Goal: Task Accomplishment & Management: Use online tool/utility

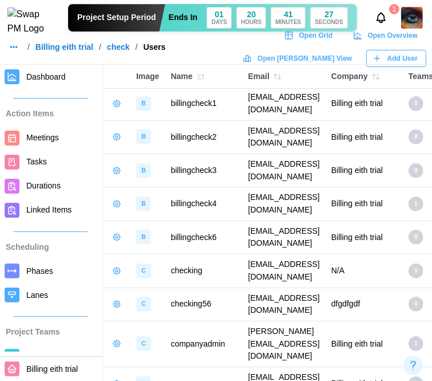
scroll to position [172, 0]
click at [70, 49] on link "Billing eith trial" at bounding box center [64, 47] width 58 height 8
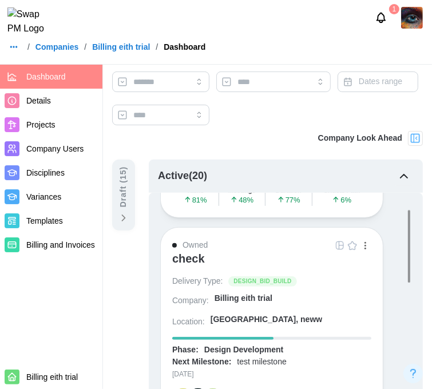
scroll to position [229, 0]
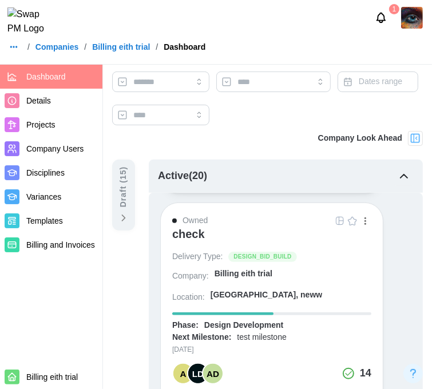
click at [368, 218] on button "button" at bounding box center [365, 221] width 13 height 13
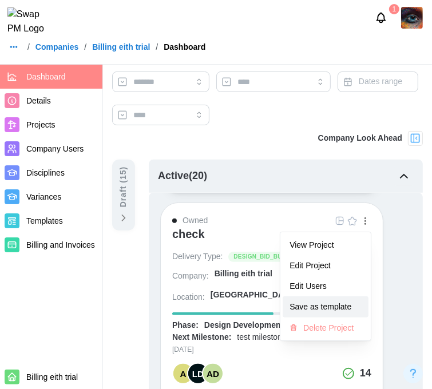
click at [326, 297] on button "Save as template" at bounding box center [326, 307] width 86 height 21
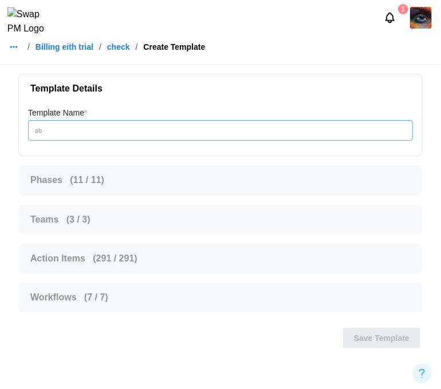
click at [91, 129] on input "Template Name *" at bounding box center [220, 130] width 385 height 21
type input "**********"
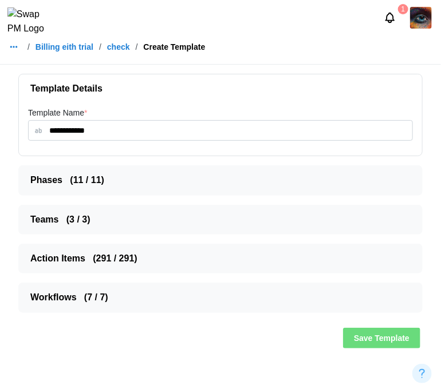
click at [147, 184] on span "Phases ( 11 / 11 )" at bounding box center [215, 180] width 371 height 29
click at [393, 341] on span "Save Template" at bounding box center [382, 338] width 56 height 19
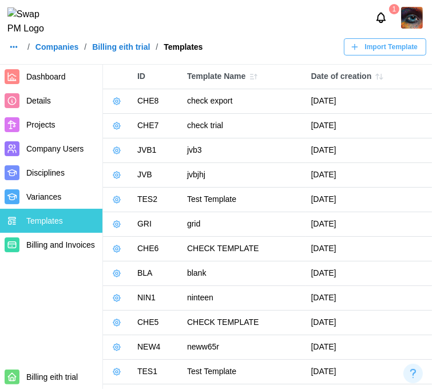
click at [117, 106] on button "button" at bounding box center [117, 101] width 16 height 16
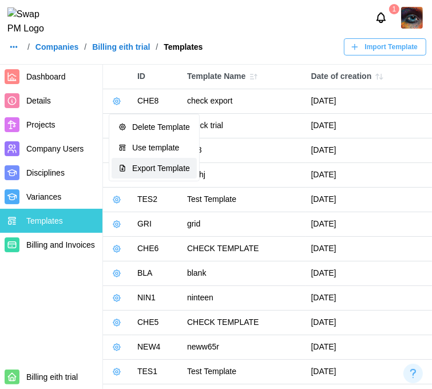
click at [143, 164] on div "Export Template" at bounding box center [161, 168] width 58 height 9
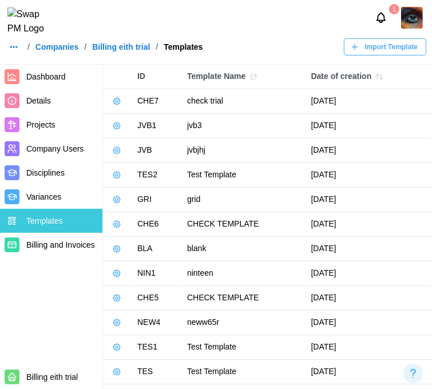
click at [15, 52] on icon "button" at bounding box center [13, 46] width 9 height 9
click at [22, 73] on div "Dashboard" at bounding box center [36, 79] width 42 height 13
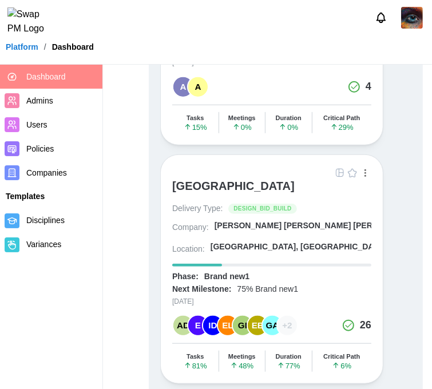
scroll to position [343, 0]
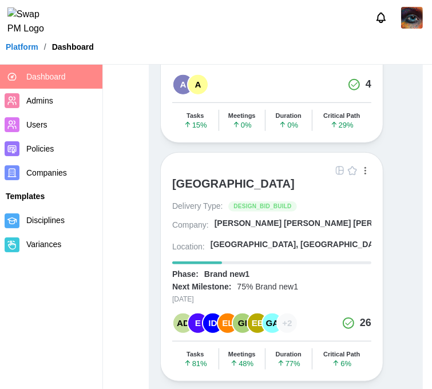
click at [240, 179] on div "[GEOGRAPHIC_DATA]" at bounding box center [233, 184] width 123 height 14
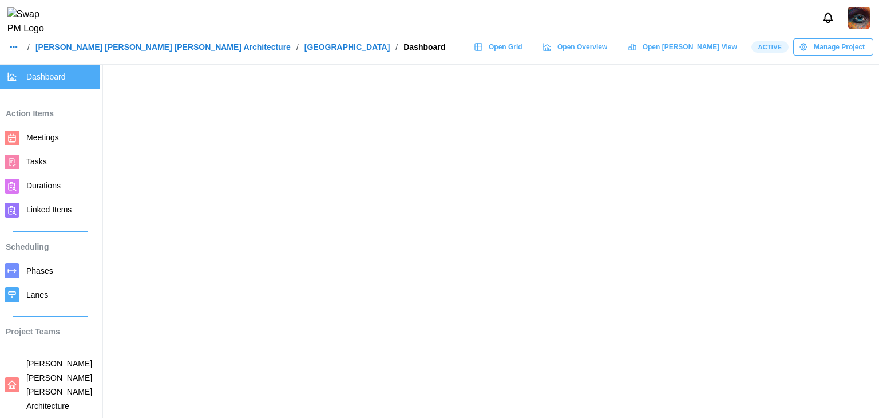
click at [440, 53] on span "Open Grid" at bounding box center [506, 47] width 34 height 16
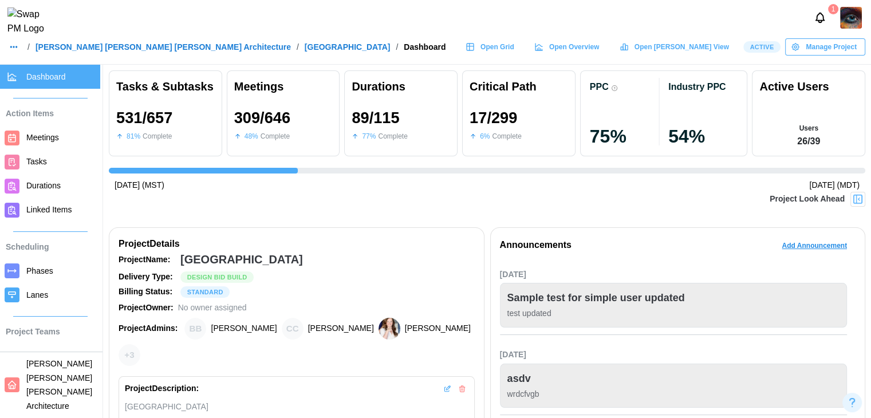
click at [30, 188] on span "Durations" at bounding box center [43, 185] width 34 height 9
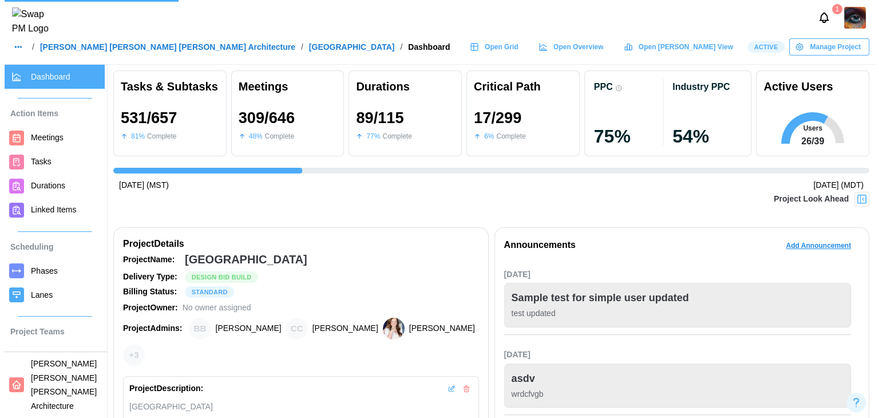
scroll to position [0, 8275]
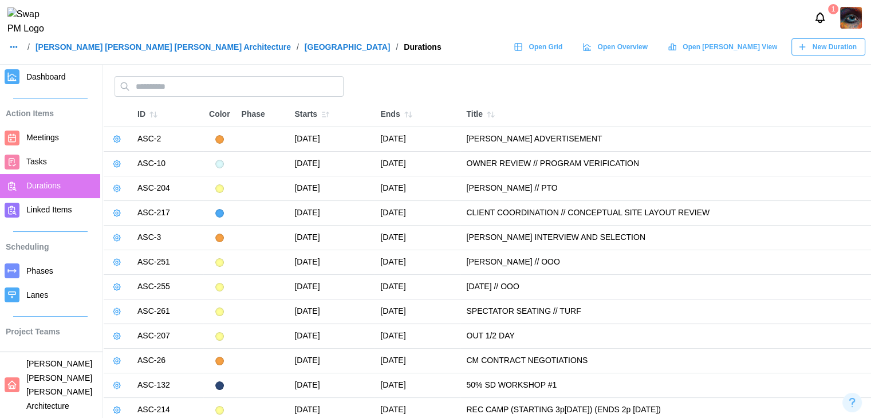
click at [440, 55] on span "New Duration" at bounding box center [834, 47] width 44 height 16
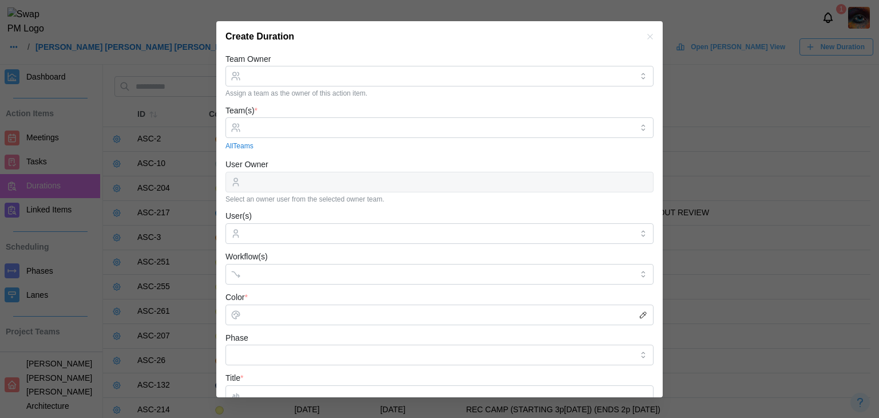
scroll to position [229, 0]
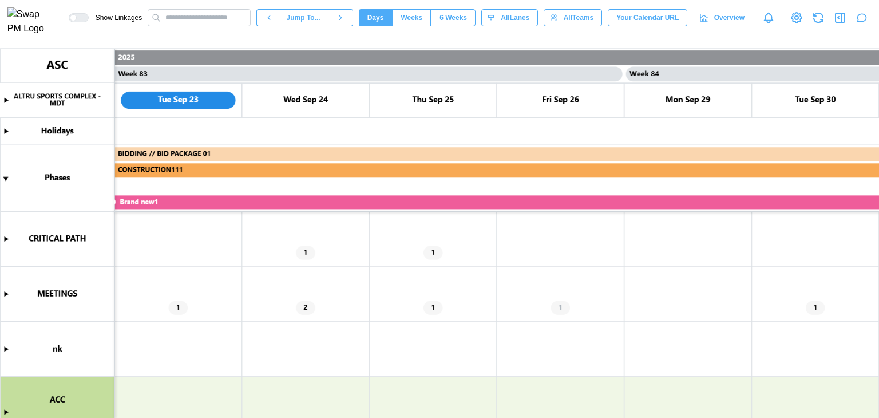
scroll to position [172, 0]
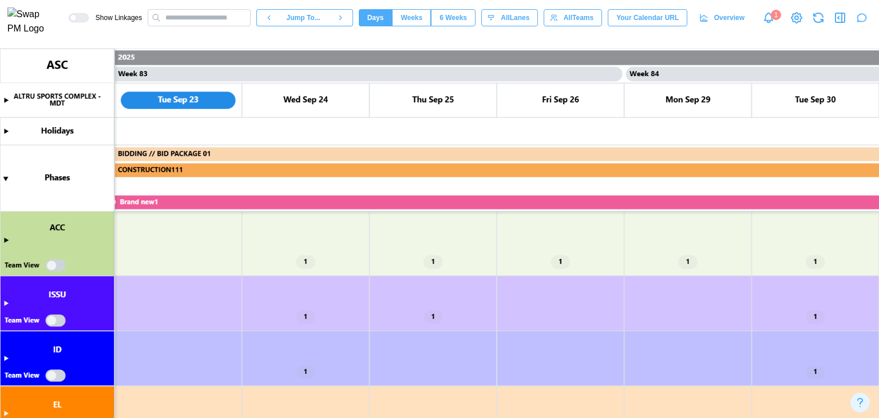
click at [4, 239] on canvas at bounding box center [439, 233] width 879 height 369
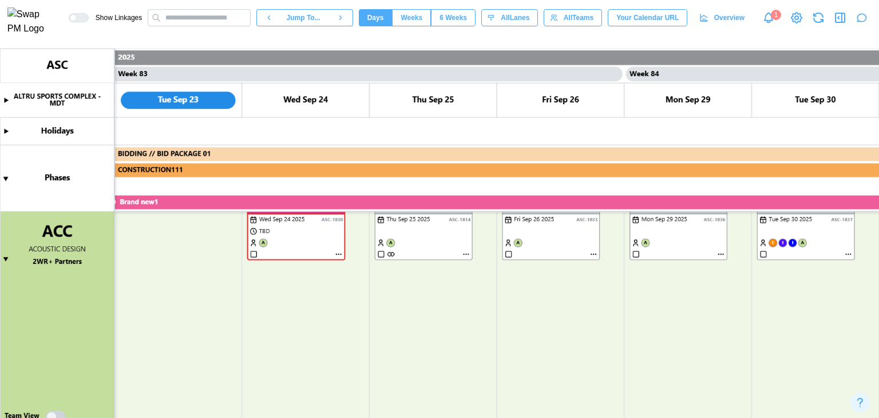
scroll to position [229, 0]
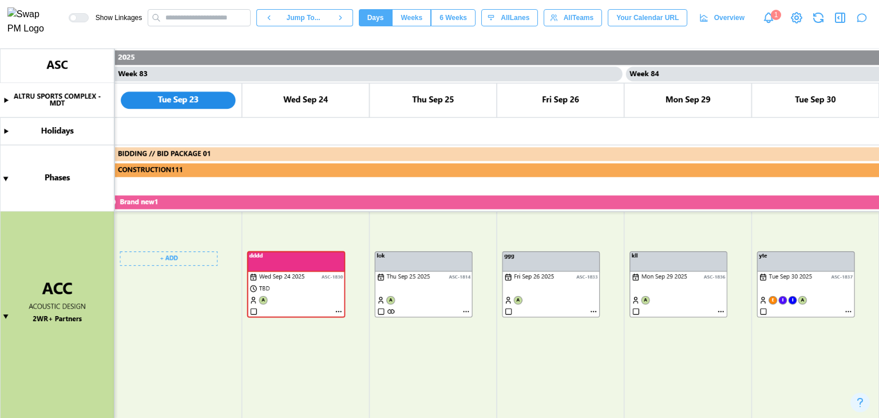
click at [176, 258] on canvas at bounding box center [439, 233] width 879 height 369
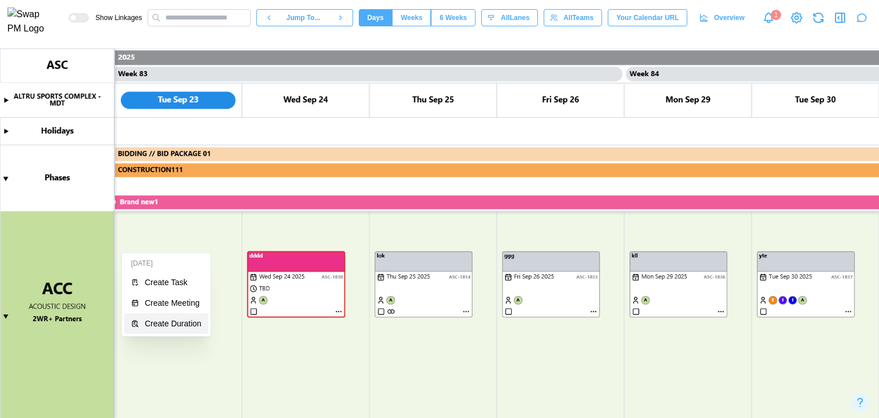
click at [165, 319] on div "Create Duration" at bounding box center [173, 323] width 57 height 9
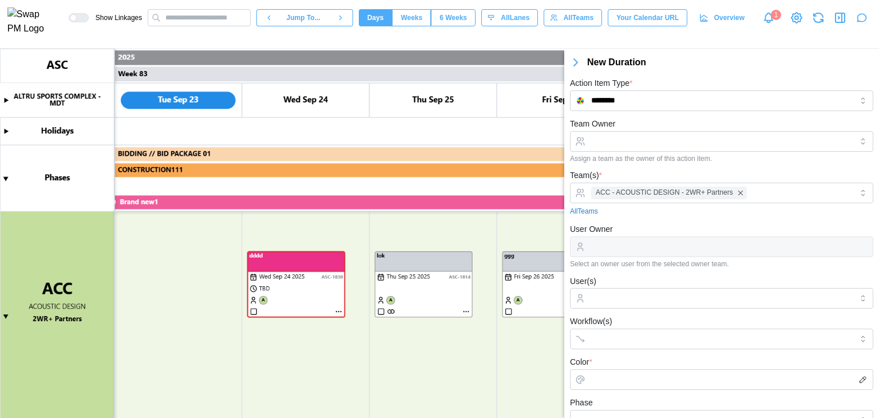
scroll to position [227, 0]
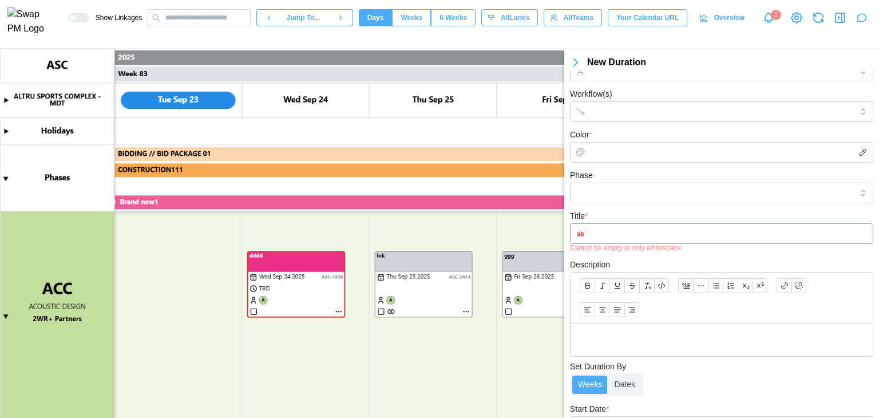
type textarea "*"
click at [165, 254] on canvas at bounding box center [439, 233] width 879 height 369
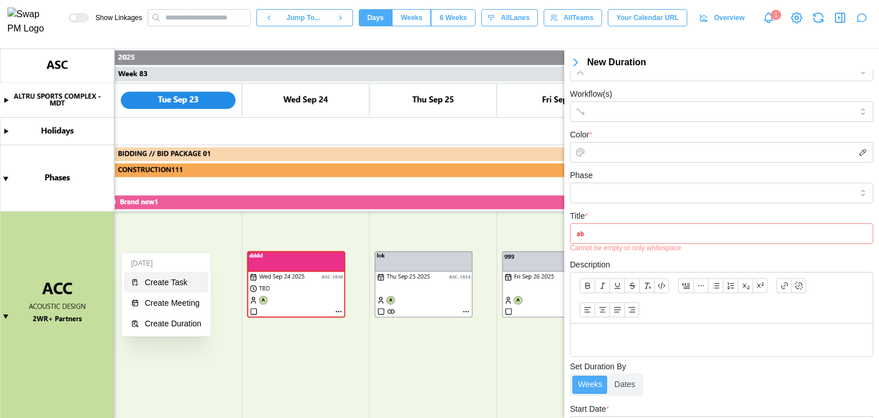
click at [158, 278] on div "Create Task" at bounding box center [173, 282] width 57 height 9
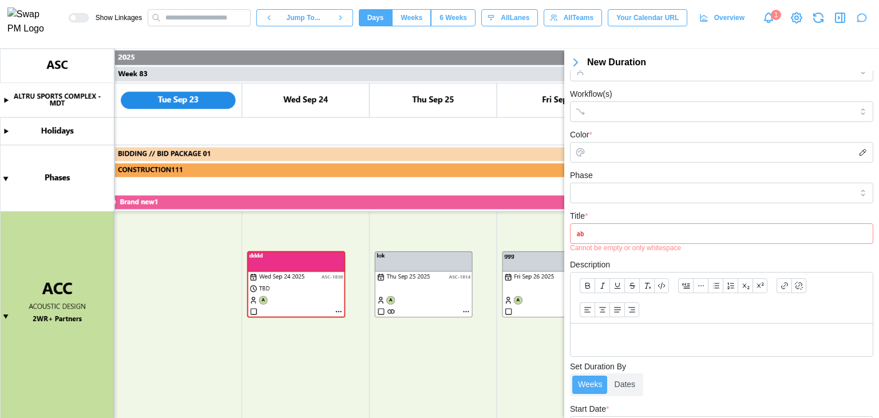
type input "****"
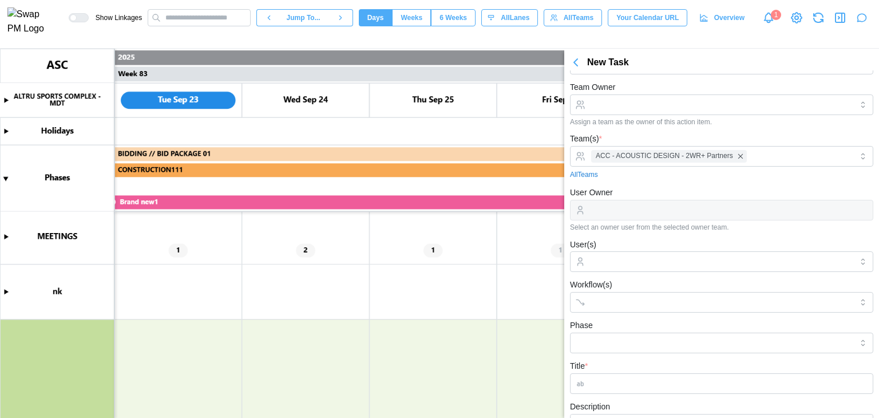
scroll to position [0, 0]
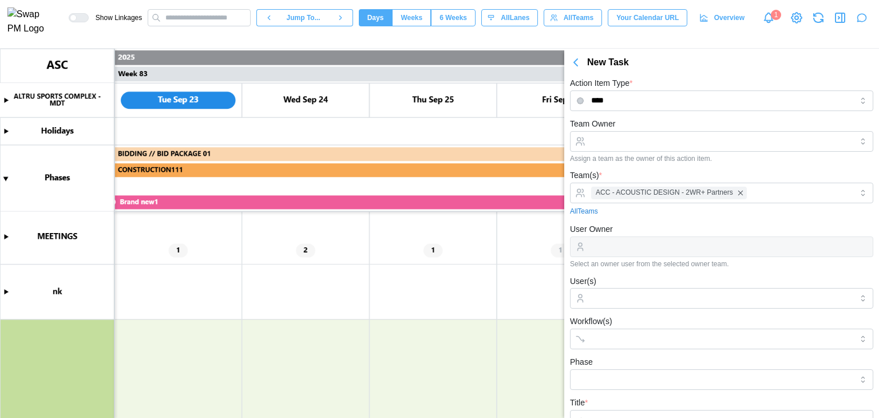
click at [653, 118] on div "Team Owner Assign a team as the owner of this action item." at bounding box center [721, 140] width 303 height 46
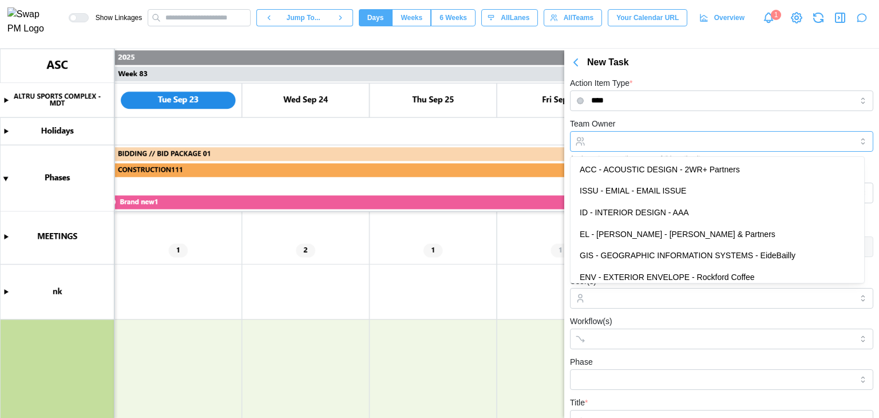
click at [650, 133] on input "Team Owner" at bounding box center [721, 141] width 303 height 21
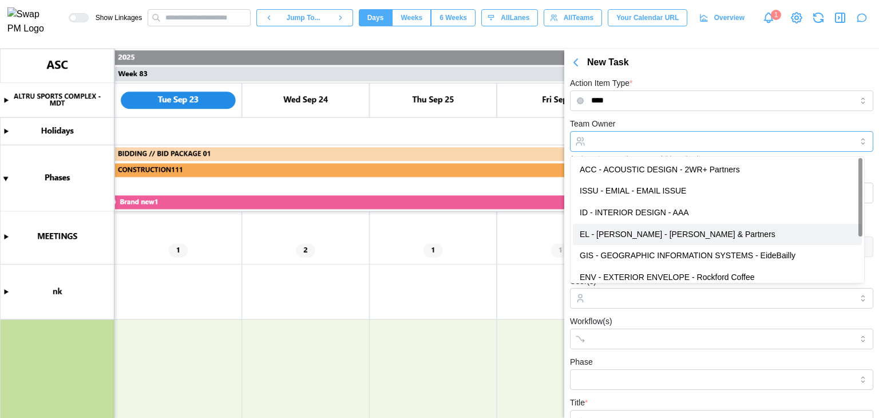
type input "**********"
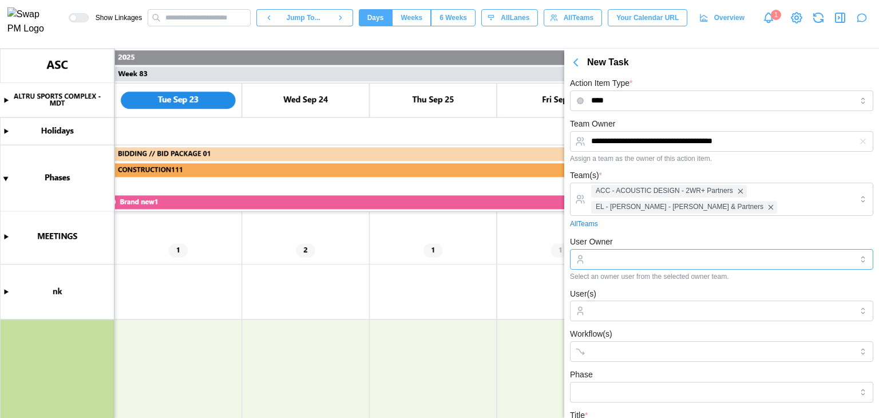
click at [650, 266] on input "User Owner" at bounding box center [721, 259] width 303 height 21
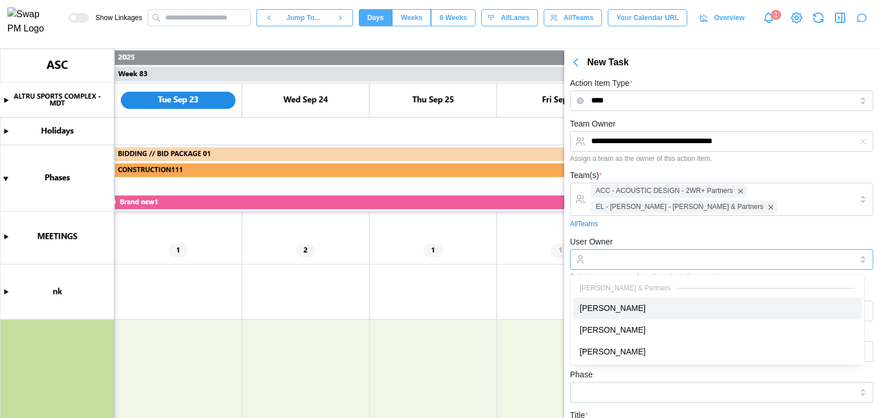
type input "**********"
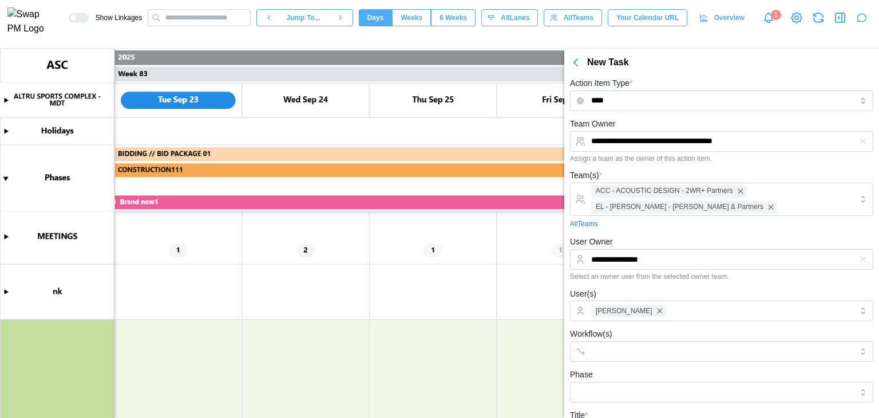
click at [622, 235] on div "**********" at bounding box center [721, 258] width 303 height 46
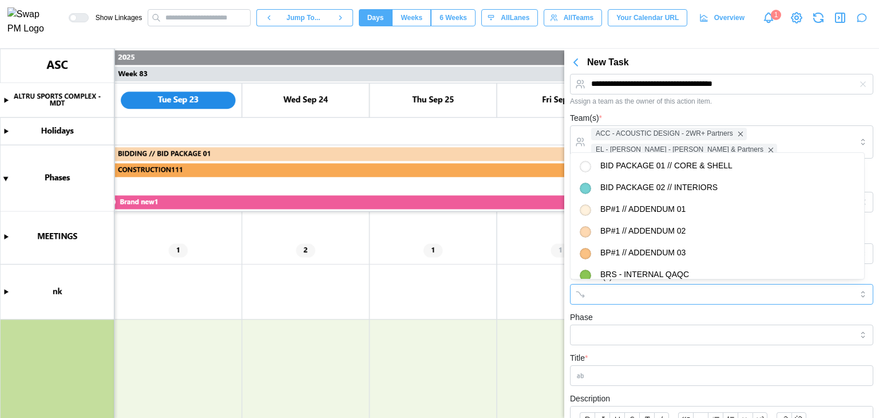
click at [630, 294] on input "Workflow(s)" at bounding box center [711, 294] width 240 height 9
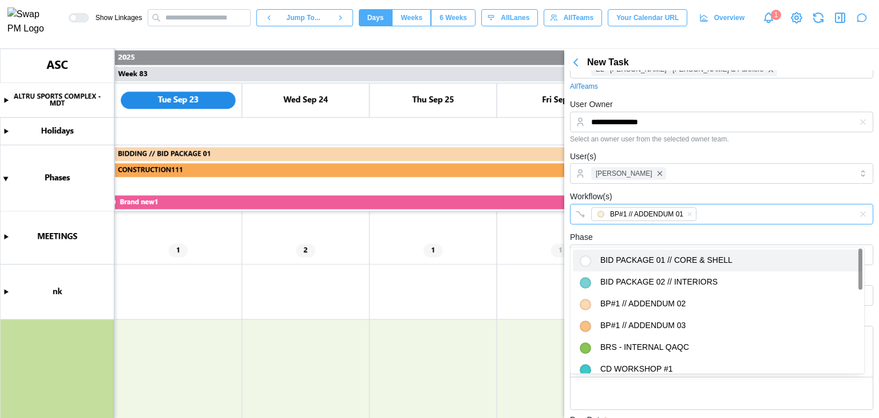
scroll to position [172, 0]
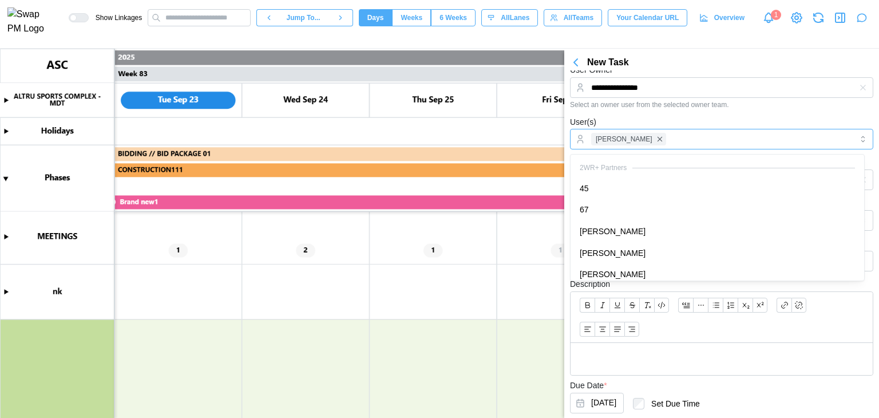
click at [668, 149] on div "Caitlin Milligan" at bounding box center [721, 139] width 303 height 21
click at [686, 125] on div "User(s) Caitlin Milligan" at bounding box center [721, 132] width 303 height 35
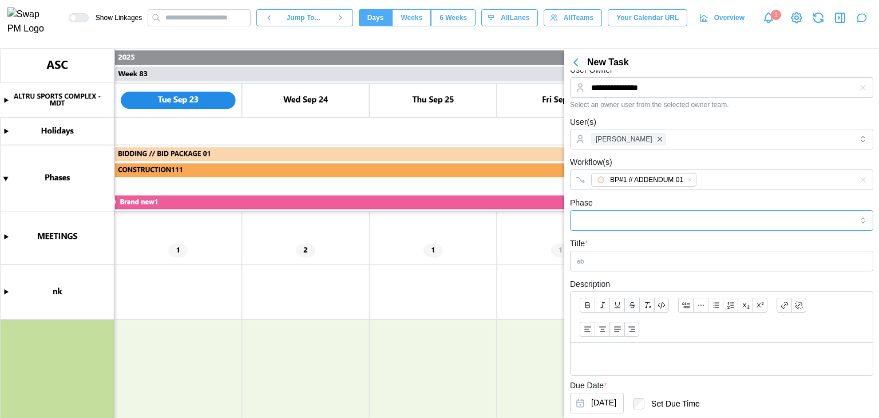
click at [615, 210] on input "Phase" at bounding box center [721, 220] width 303 height 21
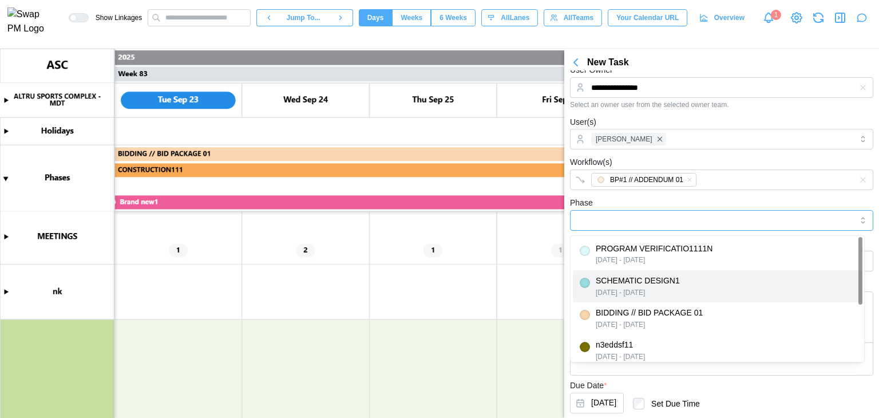
type input "**********"
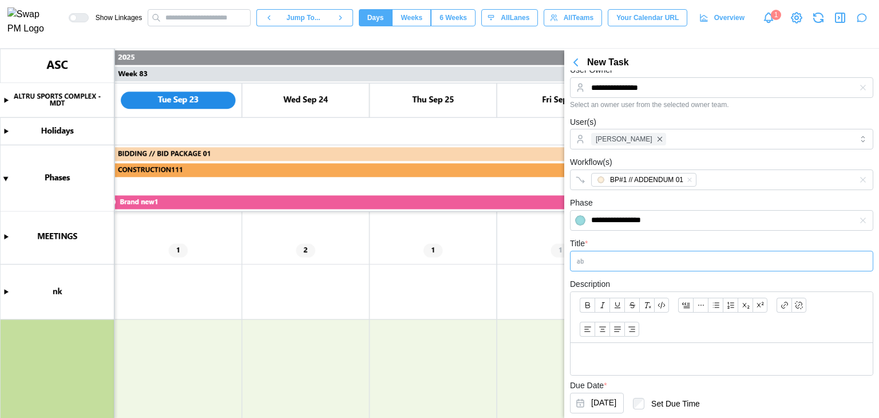
click at [602, 259] on input "Title *" at bounding box center [721, 261] width 303 height 21
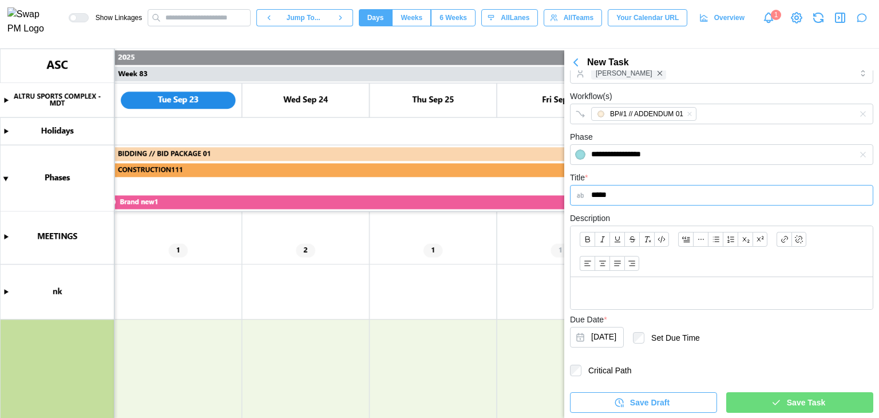
type input "*****"
click at [779, 404] on div "Save Task" at bounding box center [798, 402] width 129 height 19
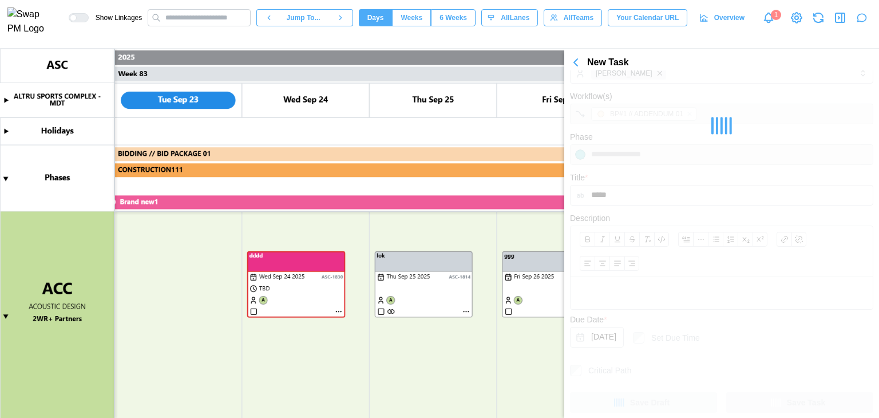
scroll to position [229, 0]
click at [5, 312] on canvas at bounding box center [439, 233] width 879 height 369
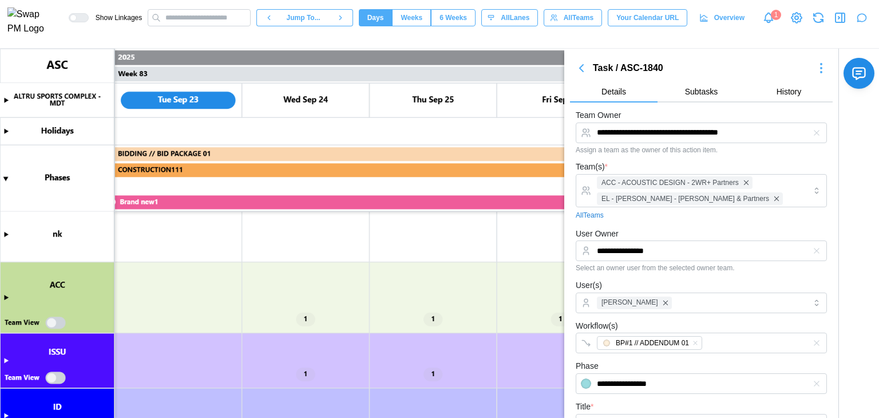
scroll to position [16, 0]
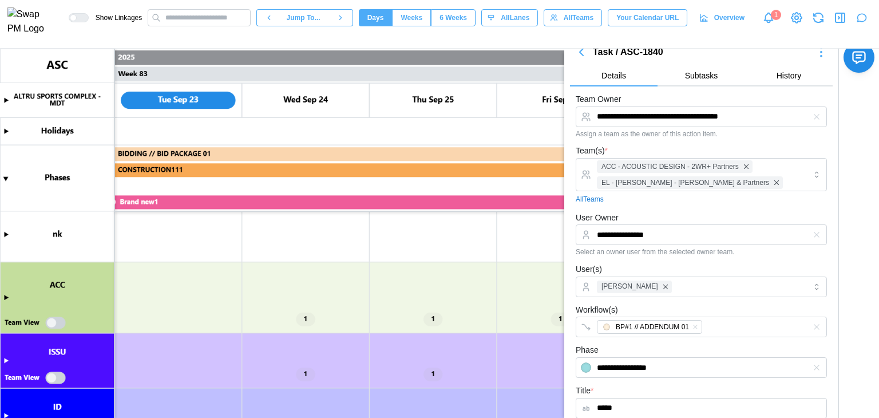
click at [6, 298] on canvas at bounding box center [439, 233] width 879 height 369
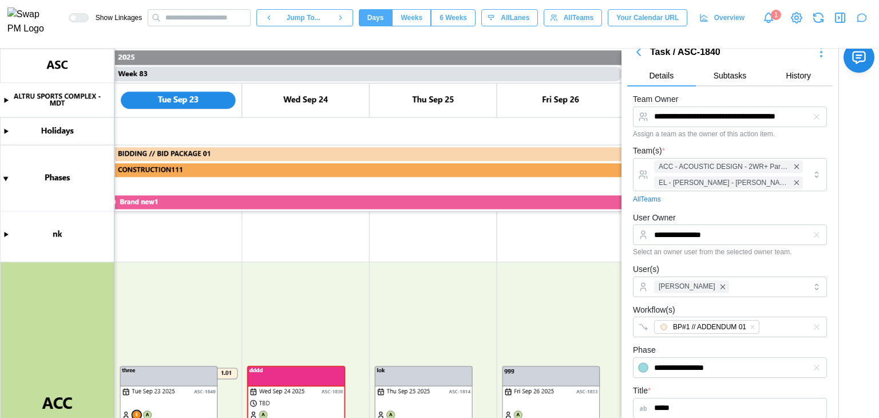
scroll to position [172, 0]
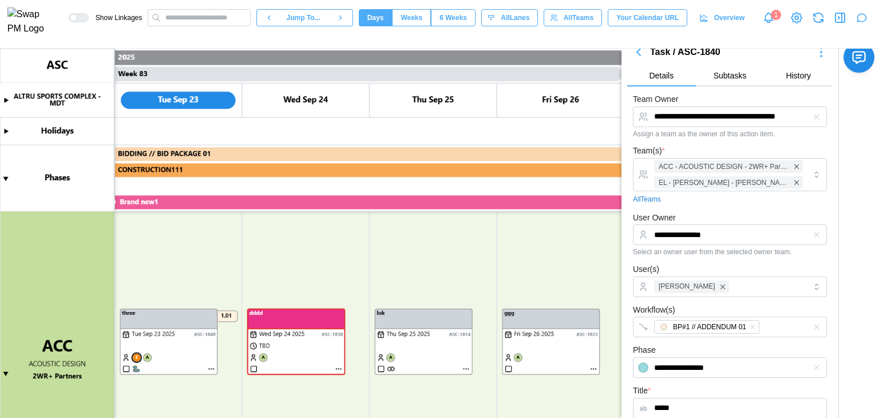
click at [5, 372] on canvas at bounding box center [439, 233] width 879 height 369
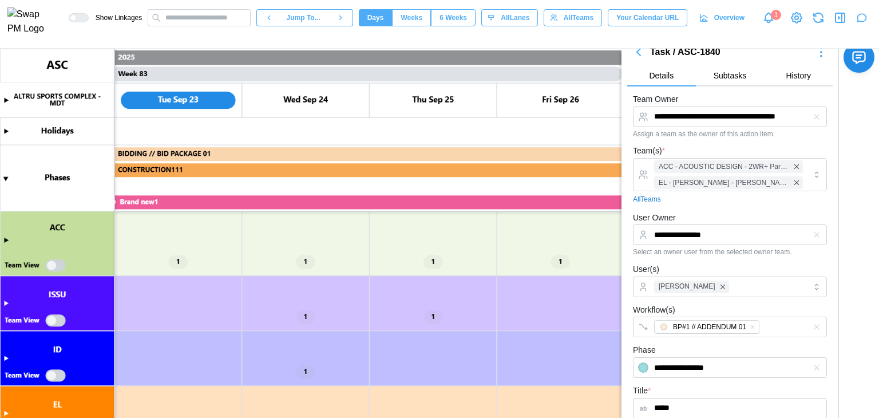
scroll to position [114, 0]
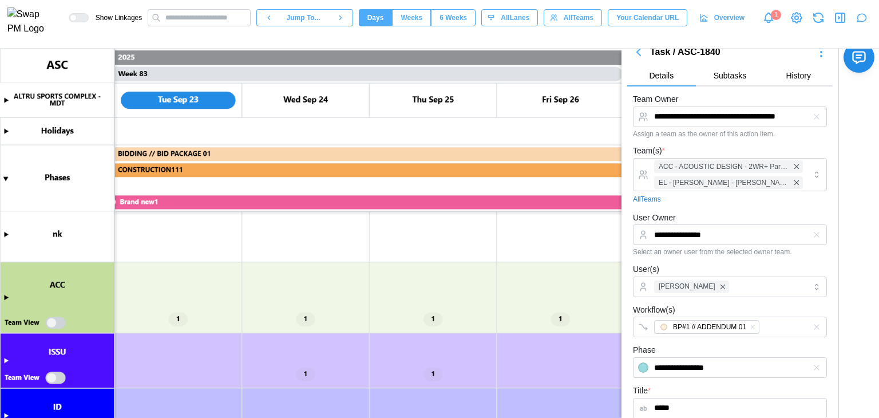
click at [9, 298] on canvas at bounding box center [439, 233] width 879 height 369
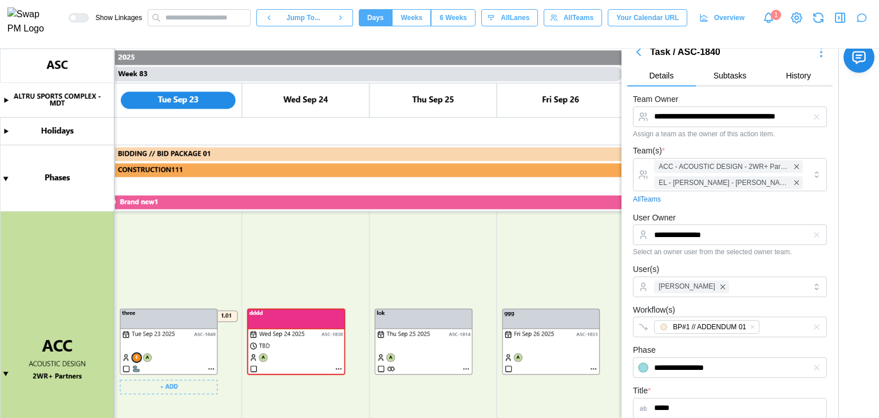
scroll to position [286, 0]
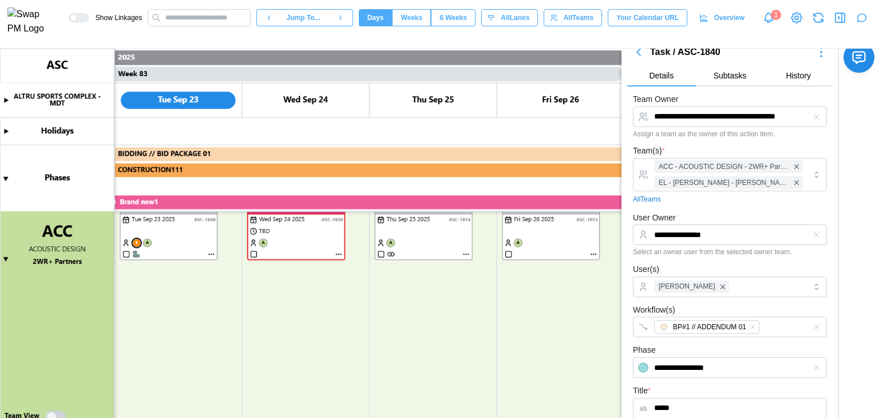
click at [52, 414] on canvas at bounding box center [439, 233] width 879 height 369
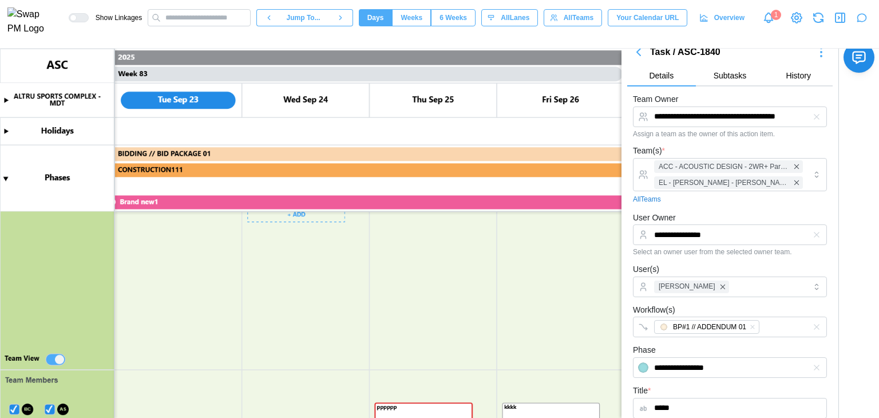
scroll to position [458, 0]
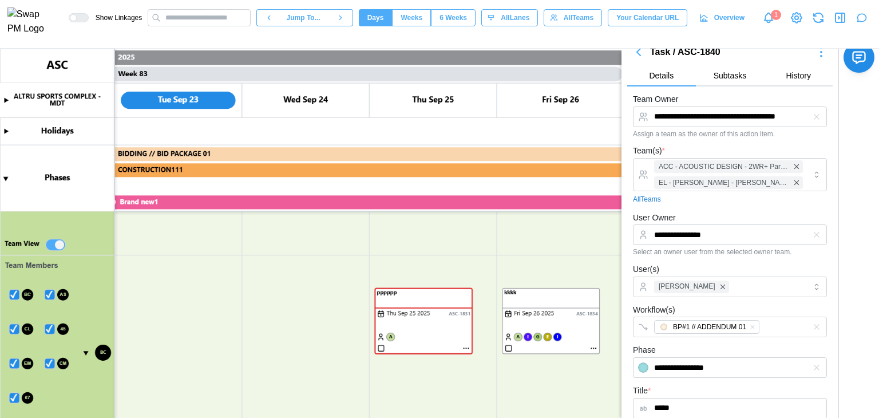
click at [28, 327] on canvas at bounding box center [439, 233] width 879 height 369
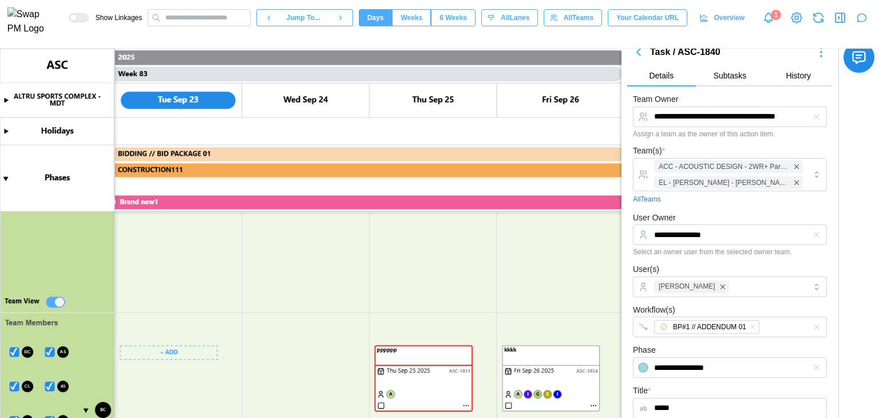
scroll to position [229, 0]
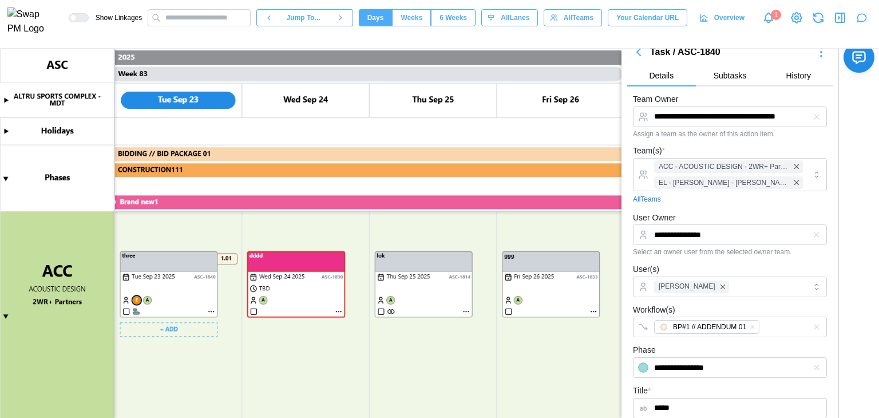
click at [137, 301] on canvas at bounding box center [439, 233] width 879 height 369
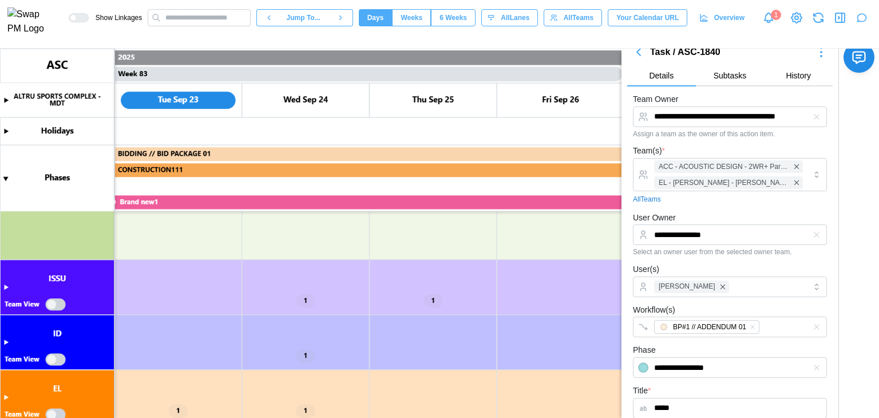
scroll to position [1317, 0]
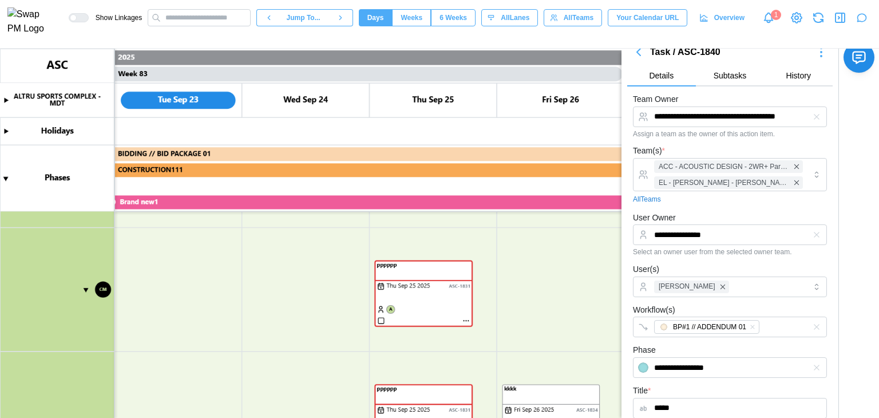
type textarea "*"
click at [634, 56] on icon "button" at bounding box center [639, 52] width 14 height 14
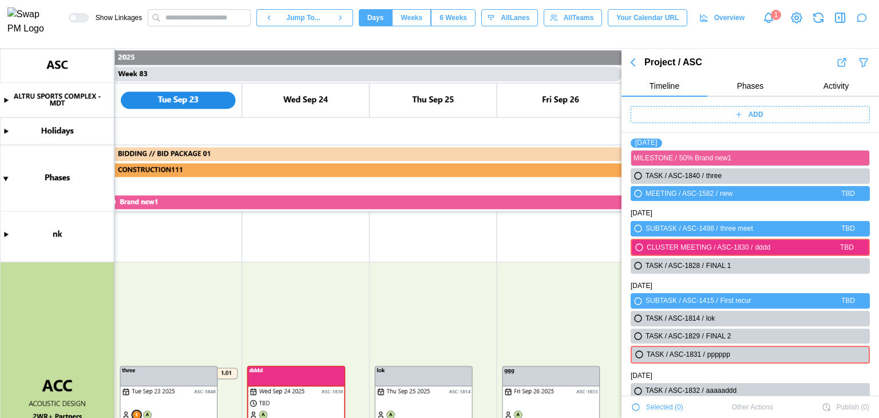
scroll to position [172, 0]
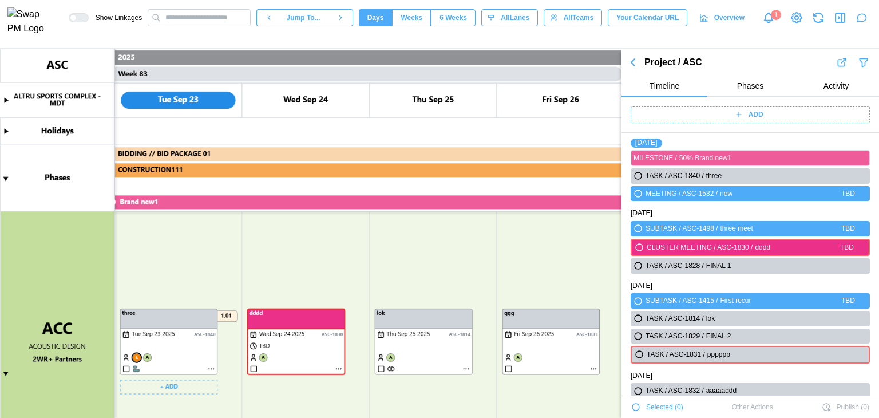
click at [152, 386] on canvas at bounding box center [439, 233] width 879 height 369
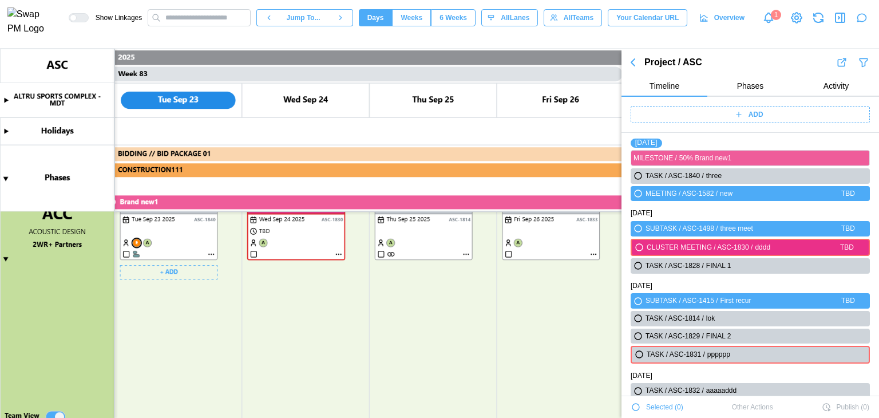
click at [181, 274] on canvas at bounding box center [439, 233] width 879 height 369
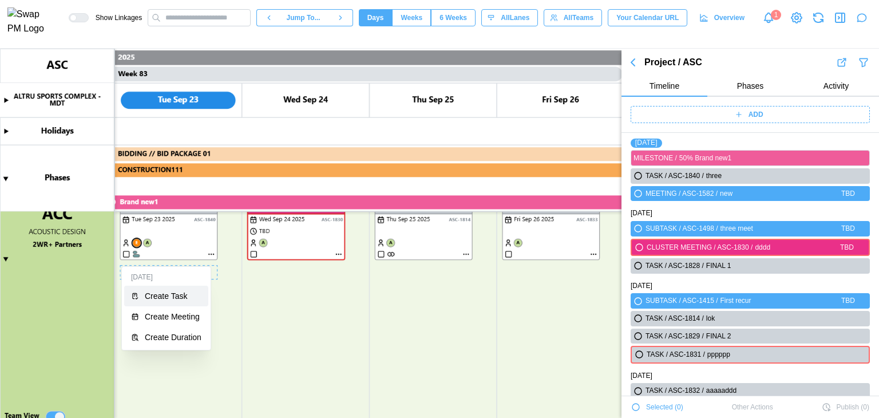
click at [188, 298] on div "Create Task" at bounding box center [173, 295] width 57 height 9
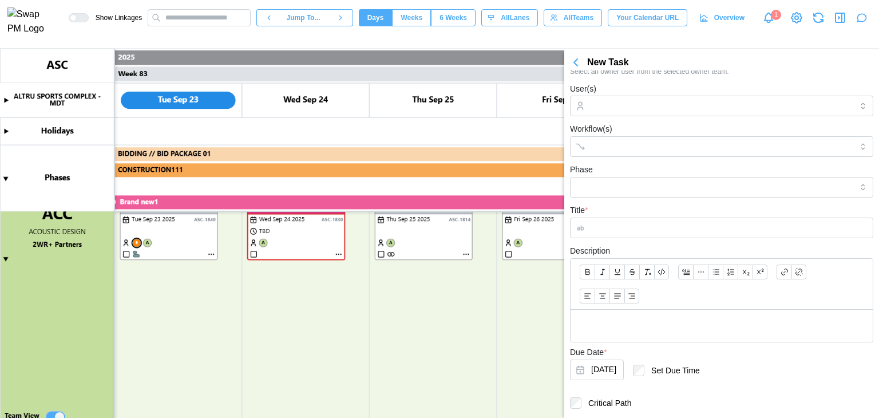
scroll to position [0, 0]
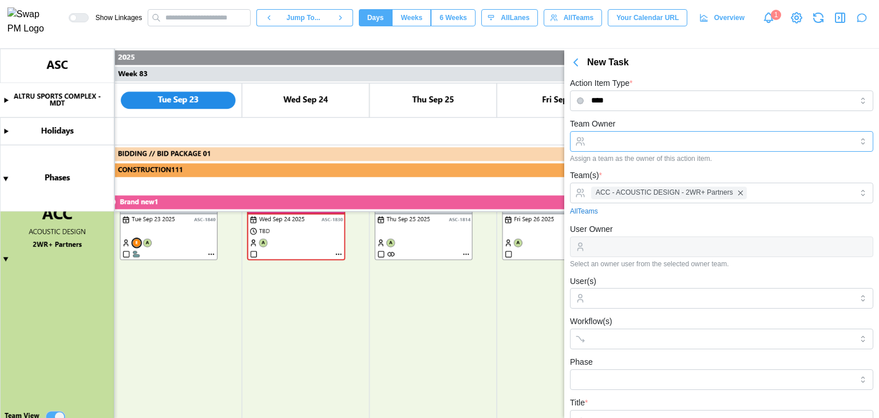
click at [649, 146] on input "Team Owner" at bounding box center [721, 141] width 303 height 21
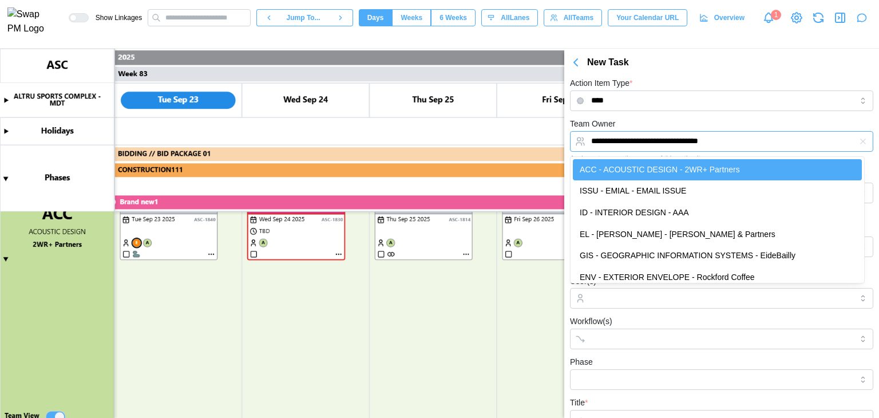
click at [765, 140] on input "**********" at bounding box center [721, 141] width 303 height 21
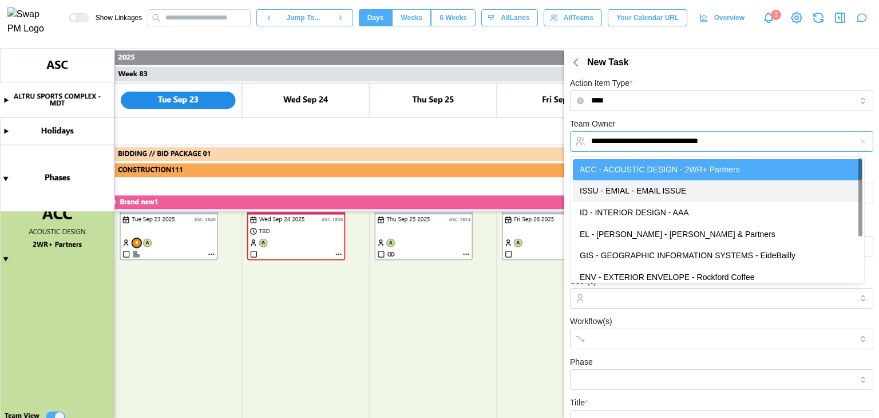
type input "**********"
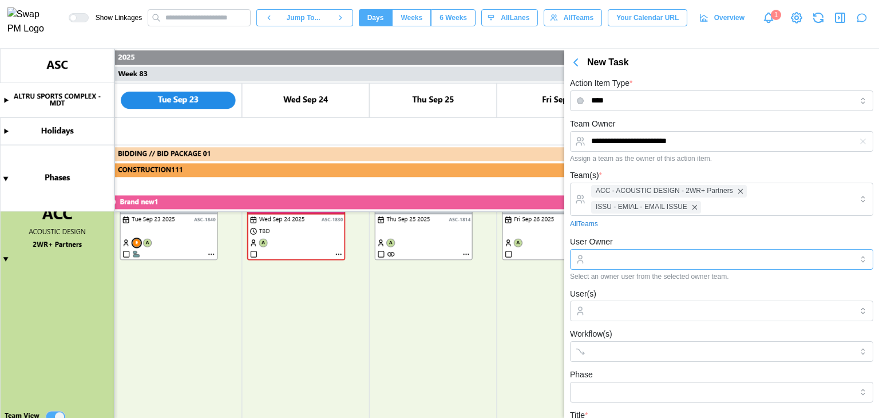
click at [648, 257] on input "User Owner" at bounding box center [721, 259] width 303 height 21
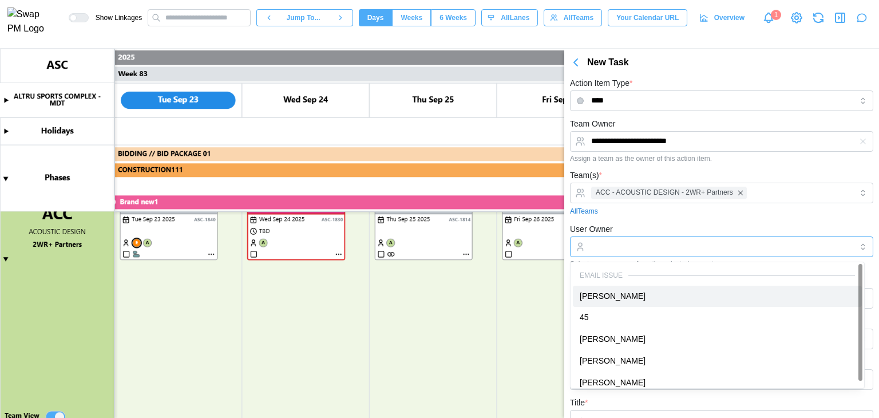
type input "**********"
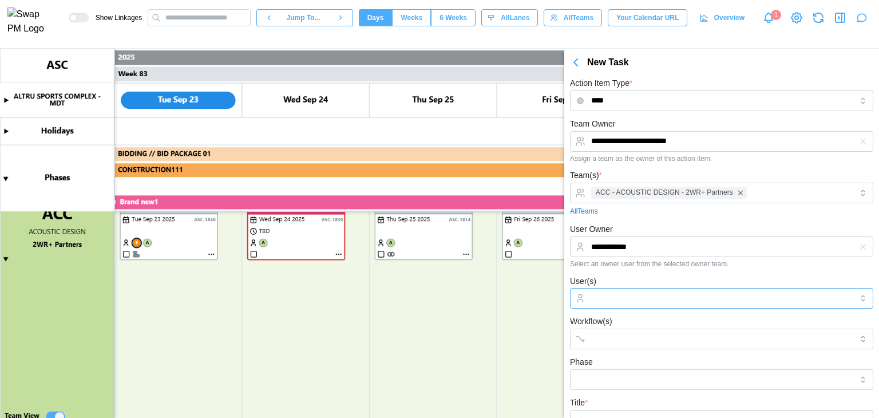
click at [634, 295] on input "User(s)" at bounding box center [721, 298] width 261 height 9
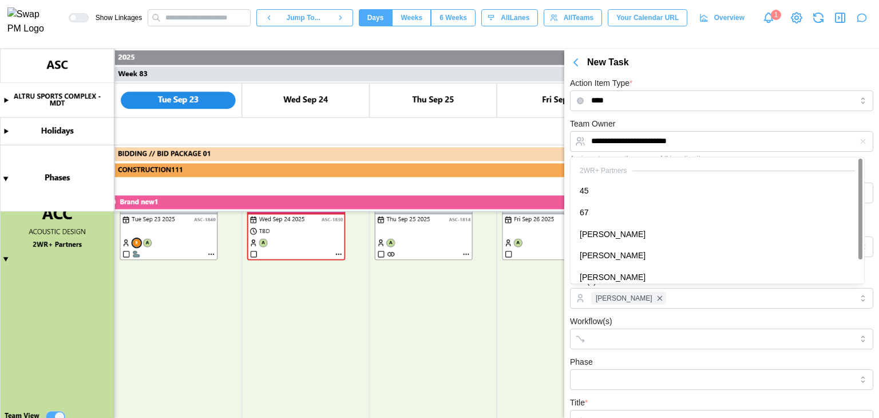
click at [687, 317] on div "Workflow(s)" at bounding box center [721, 331] width 303 height 35
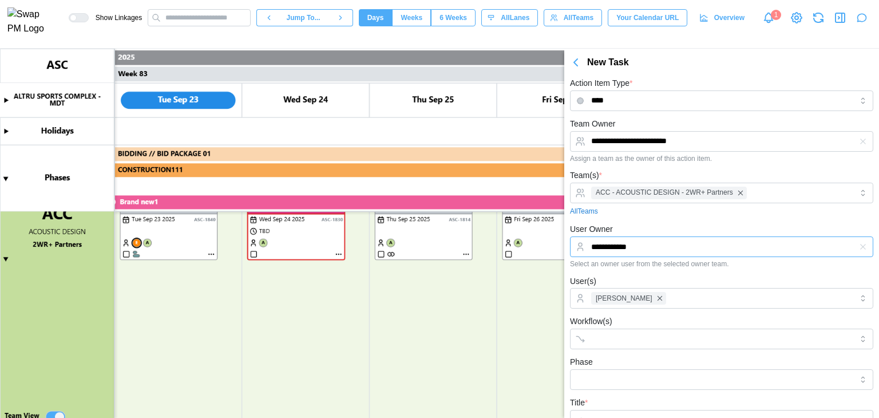
click at [649, 245] on input "**********" at bounding box center [721, 246] width 303 height 21
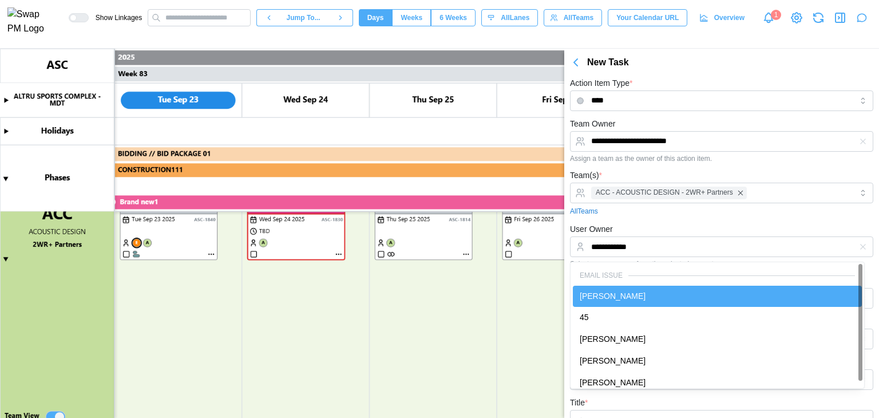
click at [650, 225] on div "**********" at bounding box center [721, 245] width 303 height 46
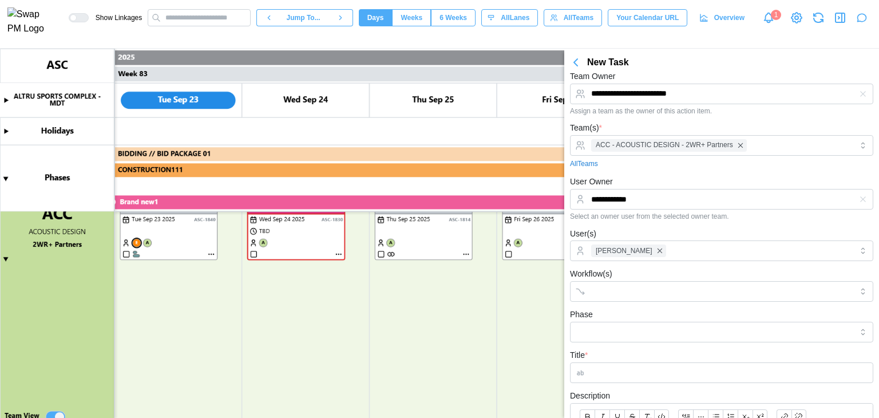
scroll to position [114, 0]
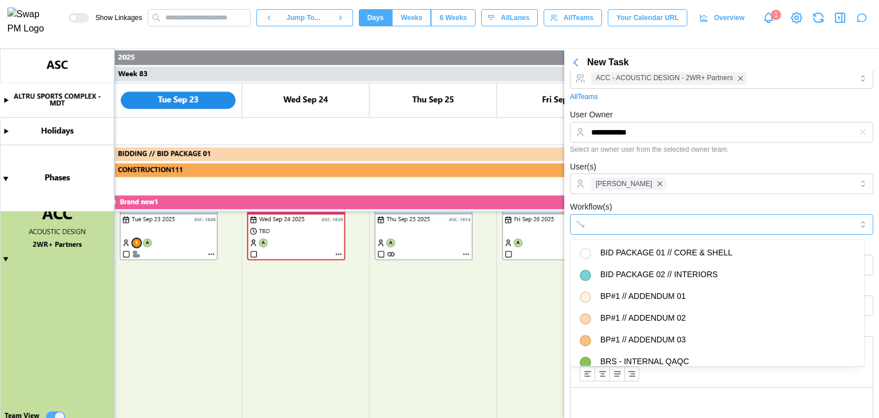
click at [641, 230] on div at bounding box center [709, 224] width 243 height 19
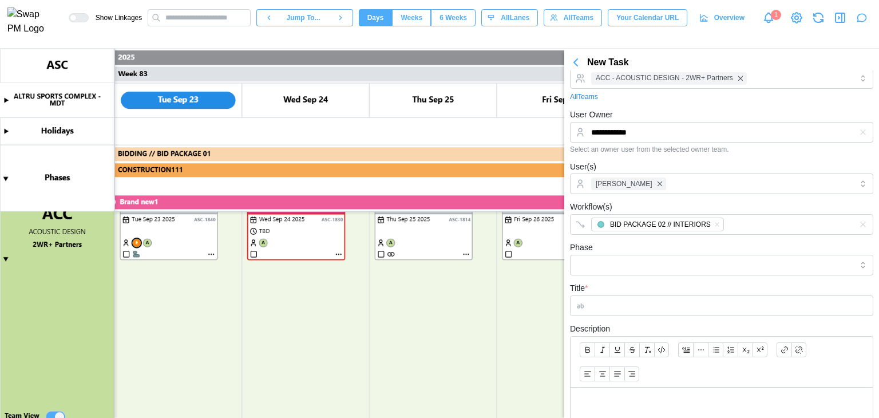
click at [653, 205] on div "Workflow(s) BID PACKAGE 02 // INTERIORS" at bounding box center [721, 217] width 303 height 35
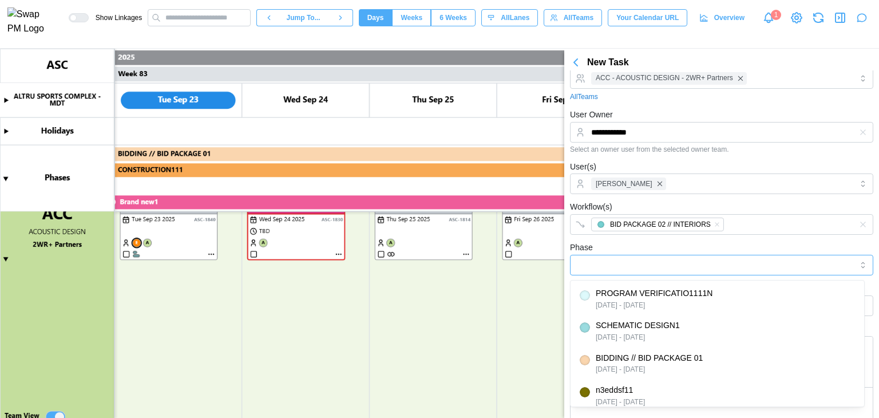
click at [630, 256] on input "Phase" at bounding box center [721, 265] width 303 height 21
type input "**********"
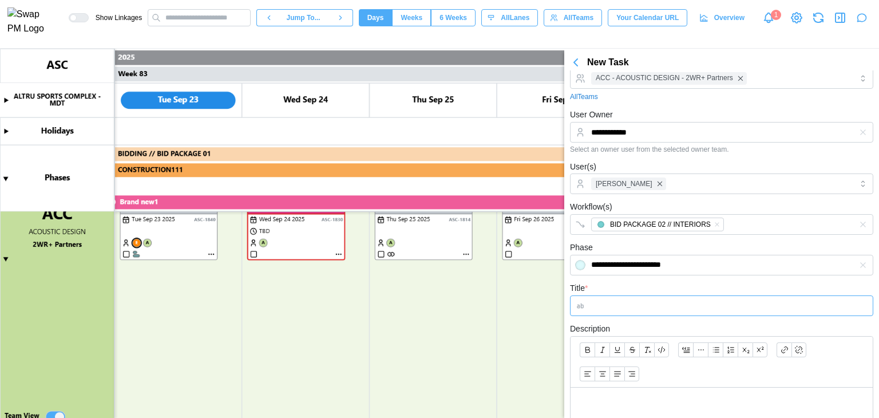
click at [631, 303] on input "Title *" at bounding box center [721, 305] width 303 height 21
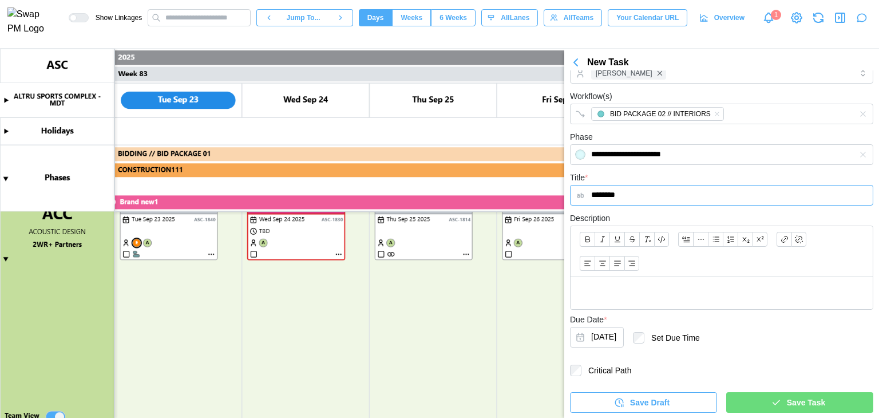
type input "********"
click at [650, 293] on p at bounding box center [722, 293] width 284 height 14
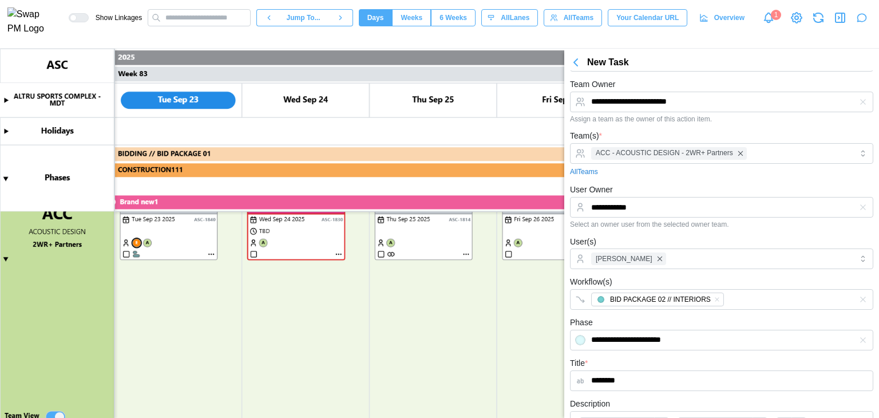
scroll to position [0, 0]
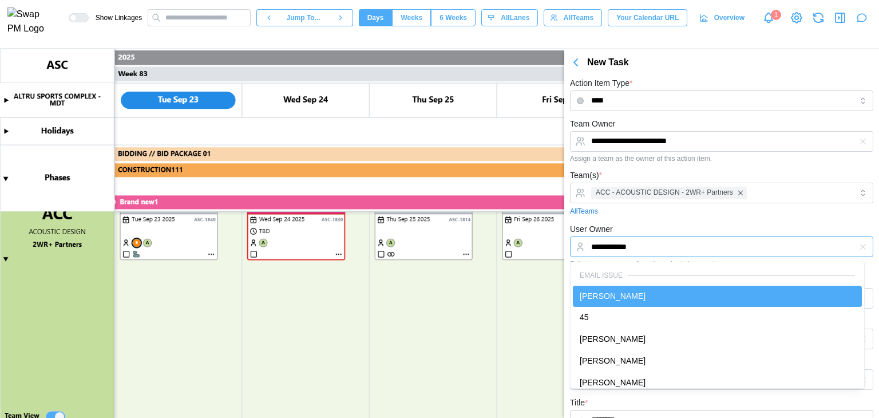
click at [667, 248] on input "**********" at bounding box center [721, 246] width 303 height 21
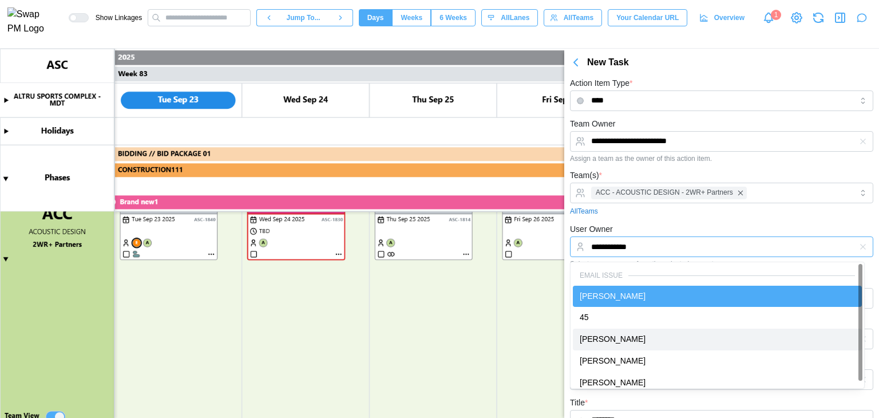
type input "**********"
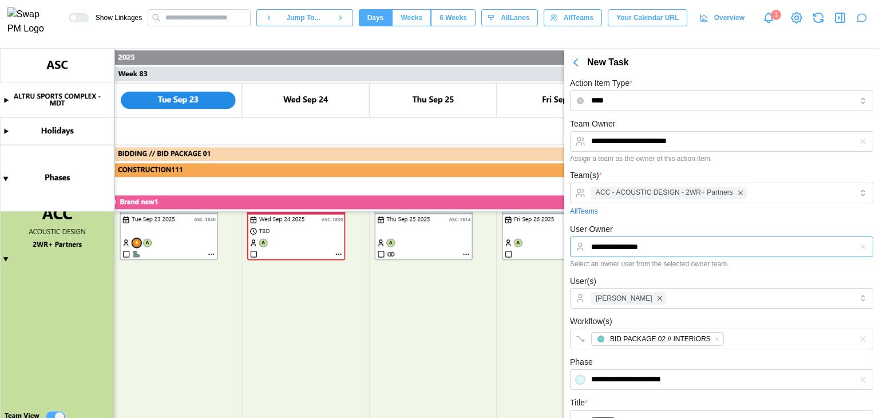
scroll to position [225, 0]
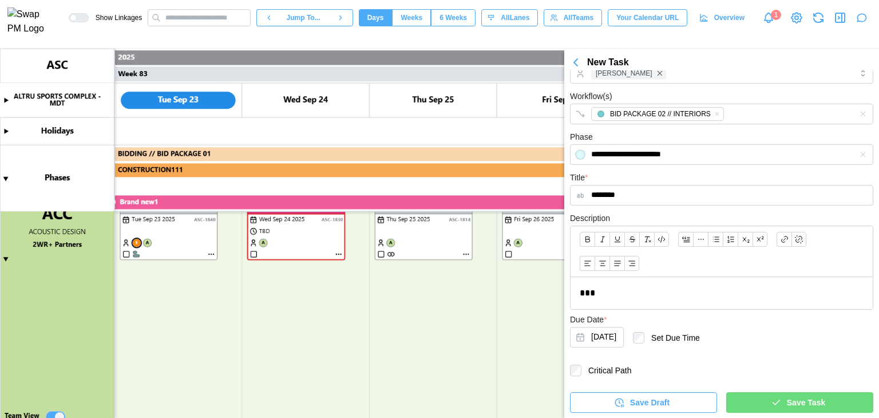
click at [746, 394] on div "Save Task" at bounding box center [798, 402] width 129 height 19
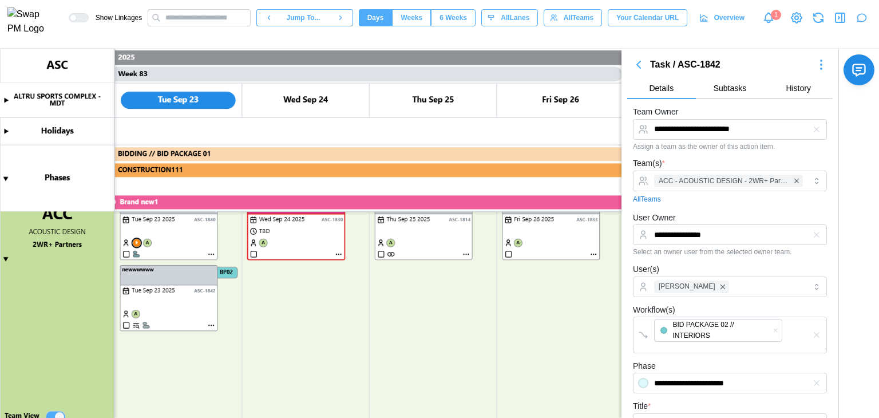
scroll to position [229, 0]
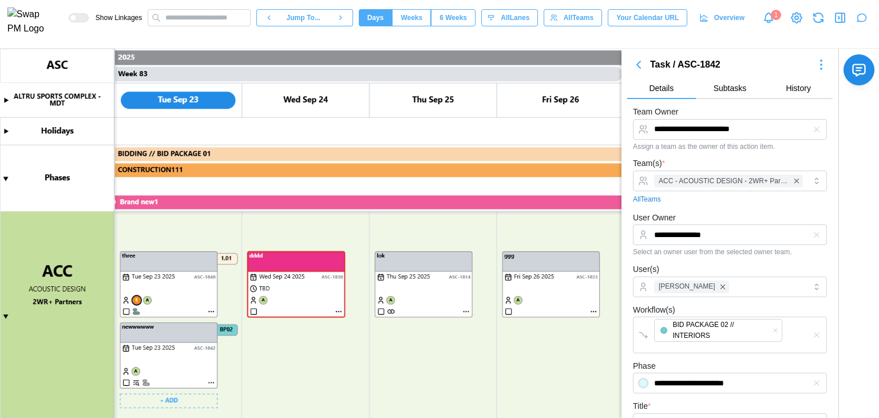
click at [204, 311] on canvas at bounding box center [439, 233] width 879 height 369
click at [209, 311] on canvas at bounding box center [439, 233] width 879 height 369
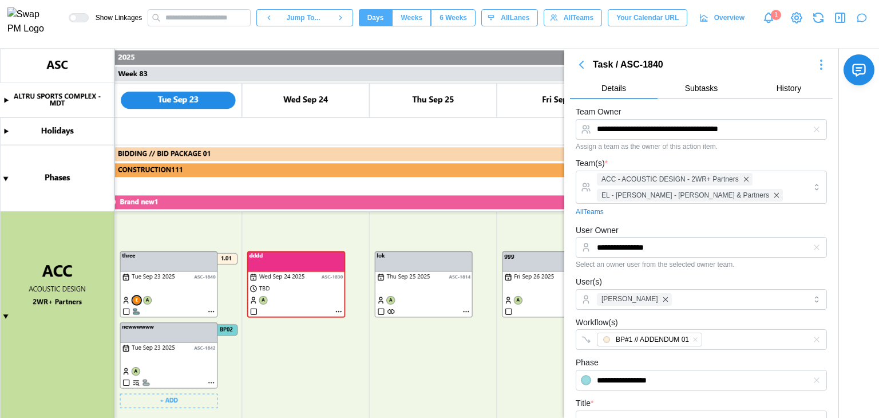
scroll to position [16, 0]
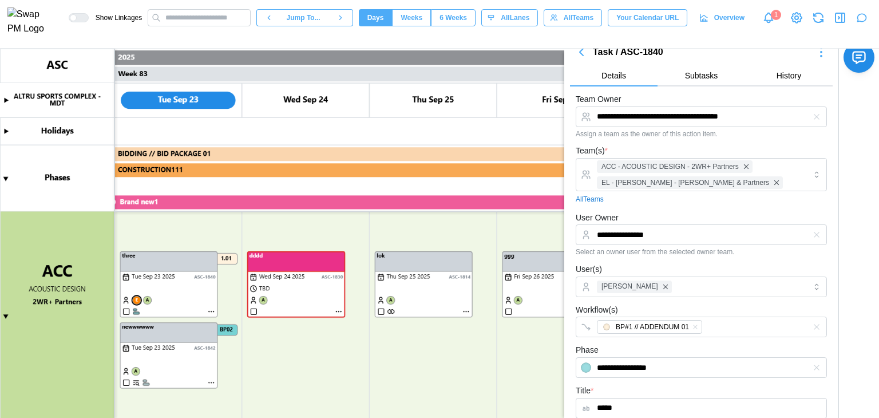
click at [582, 56] on icon "button" at bounding box center [582, 52] width 14 height 14
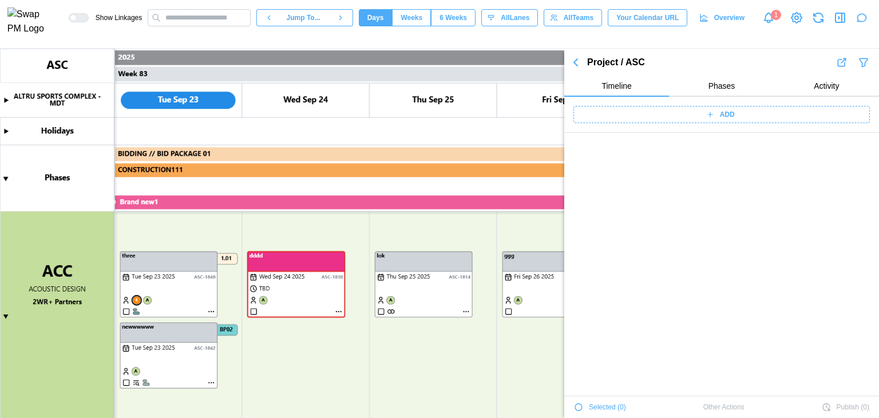
scroll to position [41397, 0]
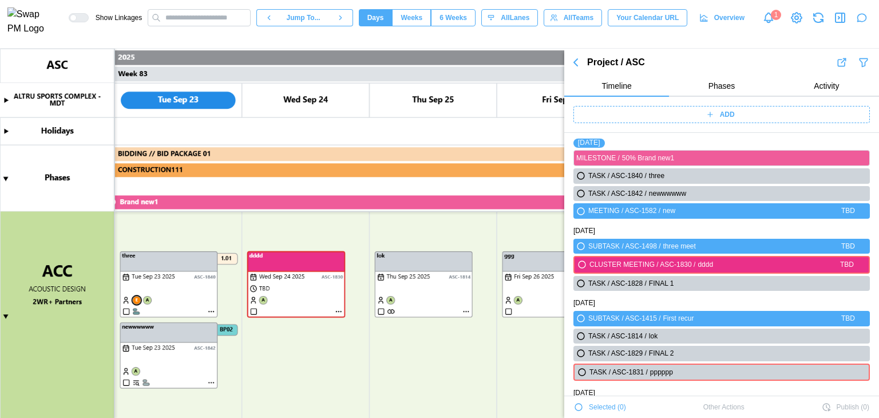
click at [578, 60] on icon "button" at bounding box center [576, 63] width 14 height 14
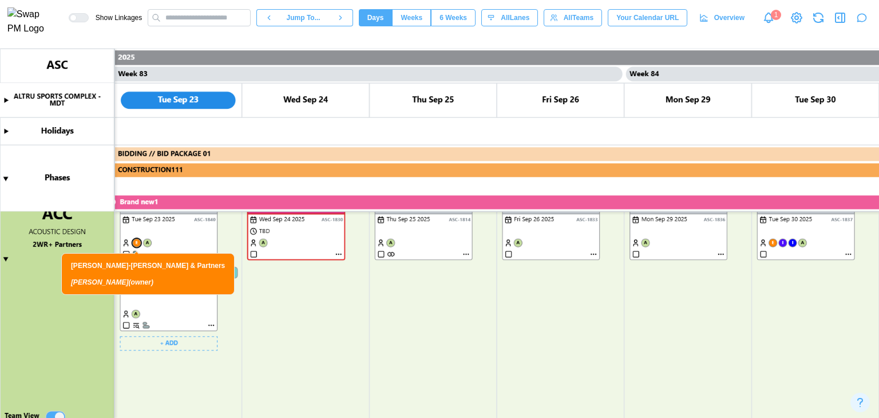
scroll to position [229, 0]
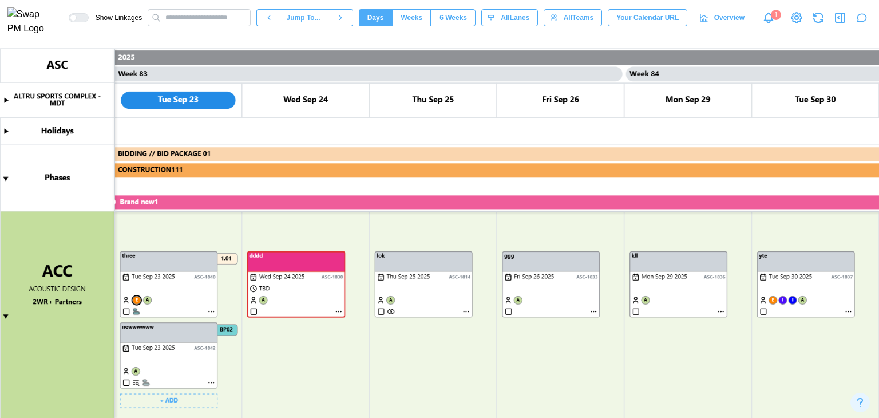
type textarea "*"
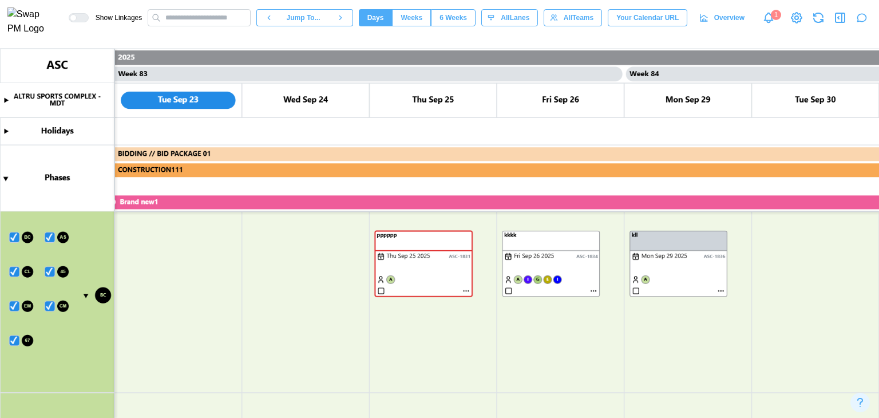
scroll to position [343, 0]
drag, startPoint x: 375, startPoint y: 317, endPoint x: 371, endPoint y: 354, distance: 38.0
click at [373, 351] on canvas at bounding box center [439, 233] width 879 height 369
click at [463, 362] on canvas at bounding box center [439, 233] width 879 height 369
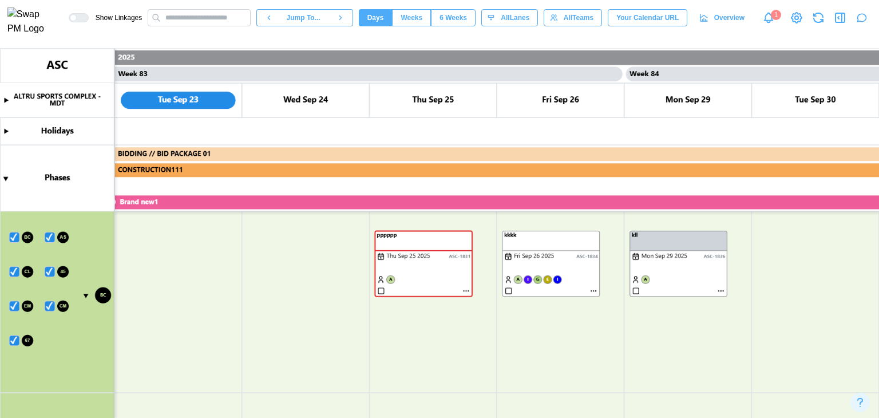
click at [463, 362] on canvas at bounding box center [439, 233] width 879 height 369
click at [55, 333] on canvas at bounding box center [439, 233] width 879 height 369
click at [172, 302] on canvas at bounding box center [439, 233] width 879 height 369
click at [172, 303] on canvas at bounding box center [439, 233] width 879 height 369
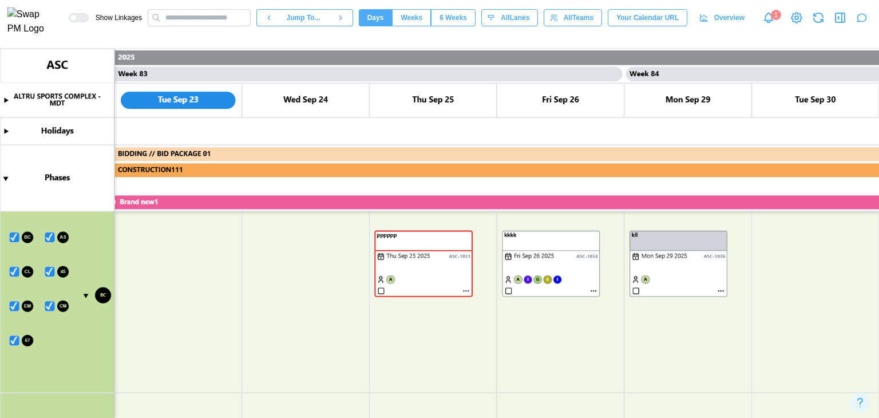
click at [172, 304] on canvas at bounding box center [439, 233] width 879 height 369
click at [820, 21] on icon "button" at bounding box center [819, 18] width 14 height 14
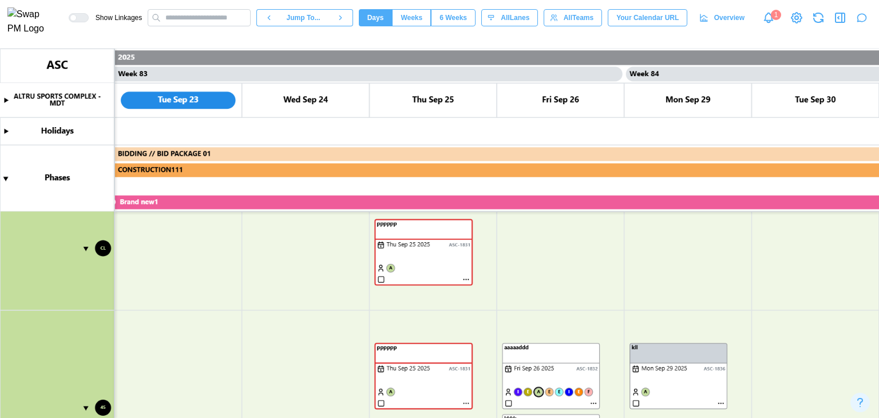
scroll to position [286, 0]
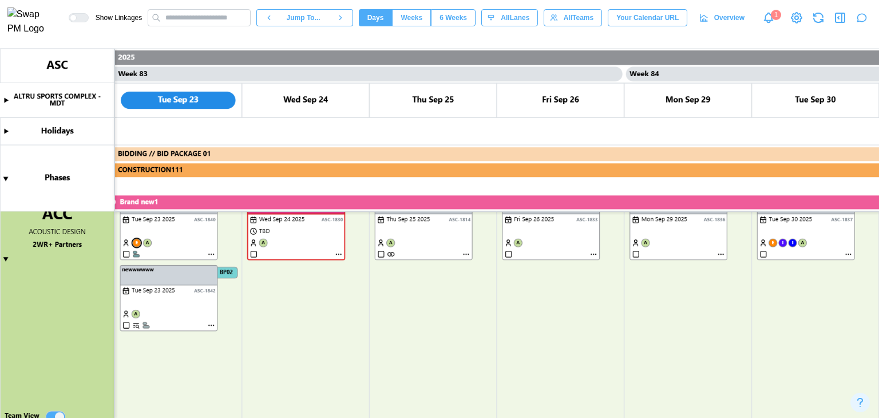
click at [211, 253] on canvas at bounding box center [439, 233] width 879 height 369
click at [211, 254] on canvas at bounding box center [439, 233] width 879 height 369
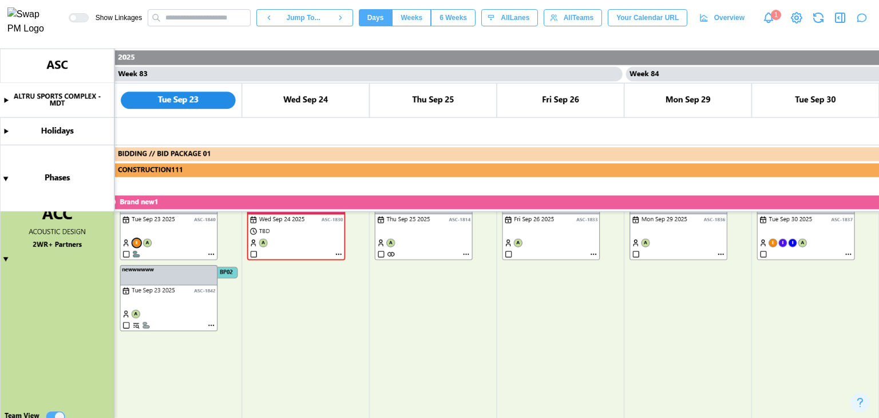
click at [213, 254] on canvas at bounding box center [439, 233] width 879 height 369
click at [211, 324] on canvas at bounding box center [439, 233] width 879 height 369
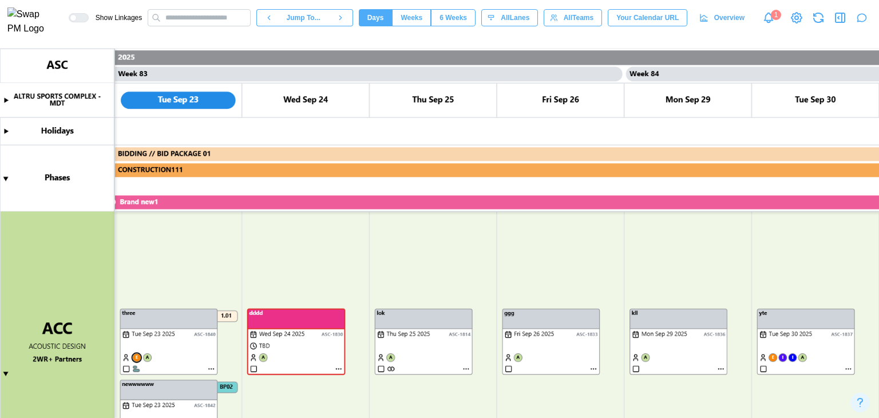
scroll to position [229, 0]
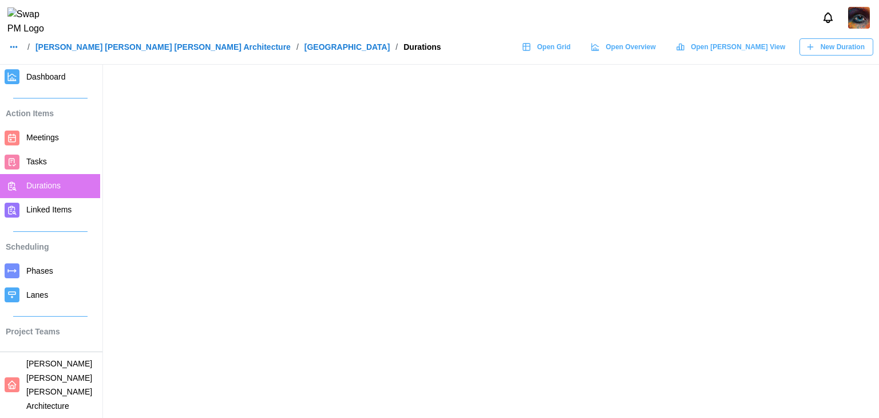
click at [48, 160] on span "Tasks" at bounding box center [60, 162] width 69 height 14
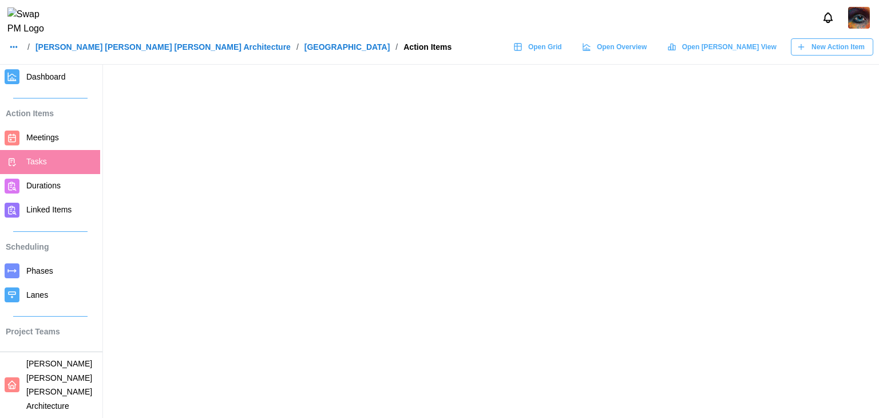
click at [562, 52] on span "Open Grid" at bounding box center [545, 47] width 34 height 16
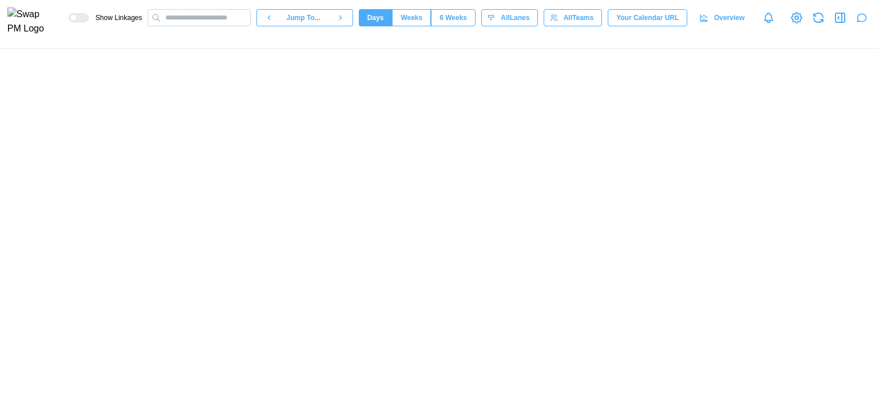
click at [337, 54] on div at bounding box center [439, 233] width 879 height 369
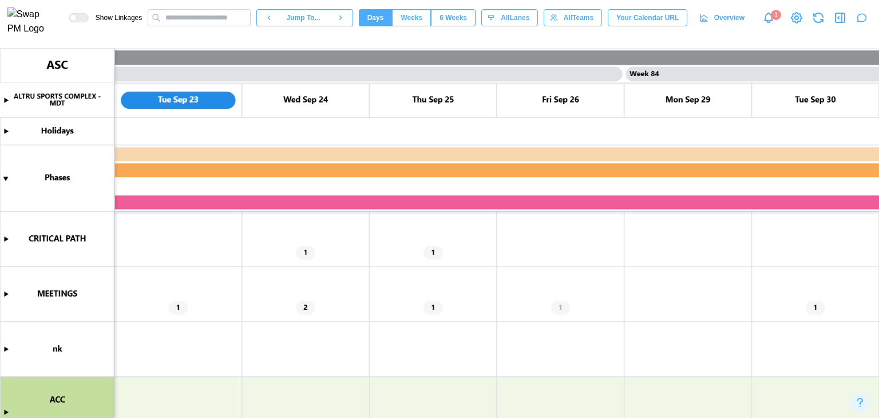
type textarea "*"
click at [6, 293] on canvas at bounding box center [439, 233] width 879 height 369
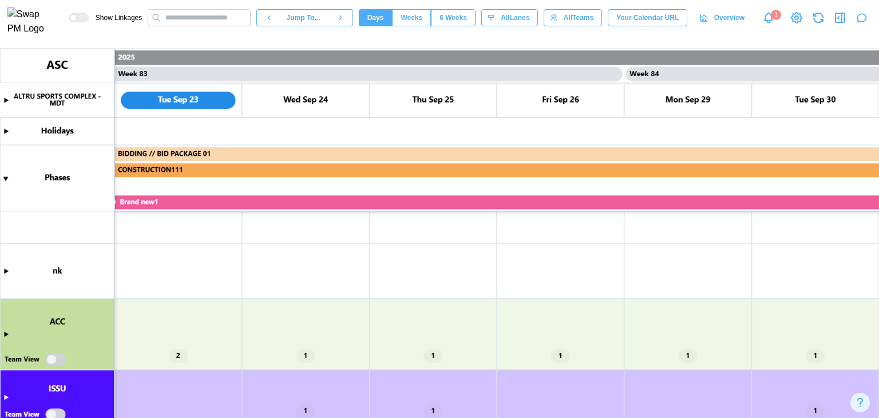
scroll to position [572, 0]
click at [5, 333] on canvas at bounding box center [439, 233] width 879 height 369
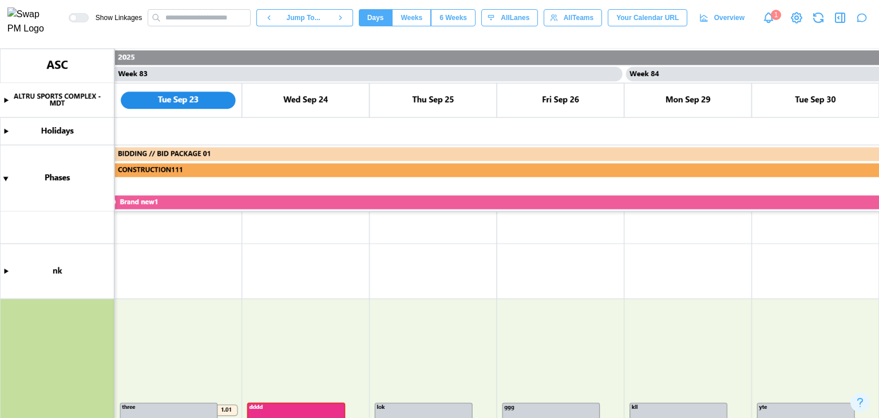
scroll to position [744, 0]
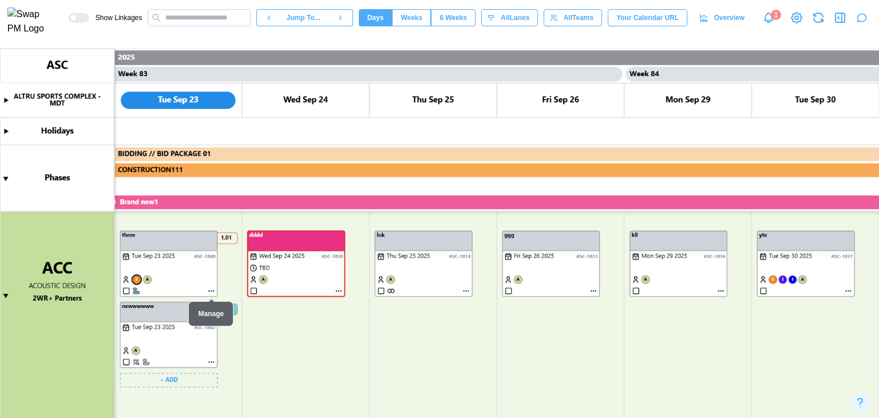
click at [212, 291] on canvas at bounding box center [439, 233] width 879 height 369
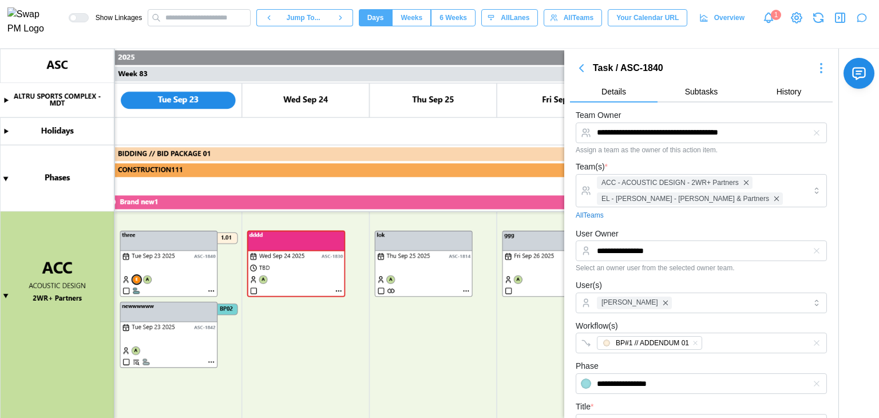
scroll to position [16, 0]
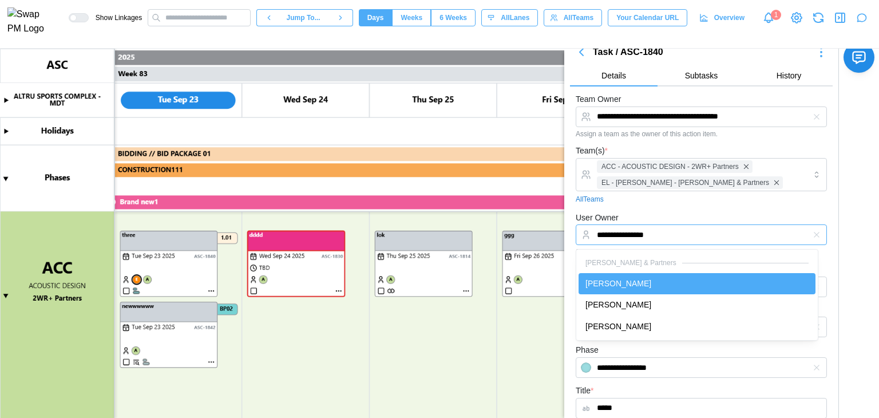
click at [738, 230] on input "**********" at bounding box center [701, 234] width 251 height 21
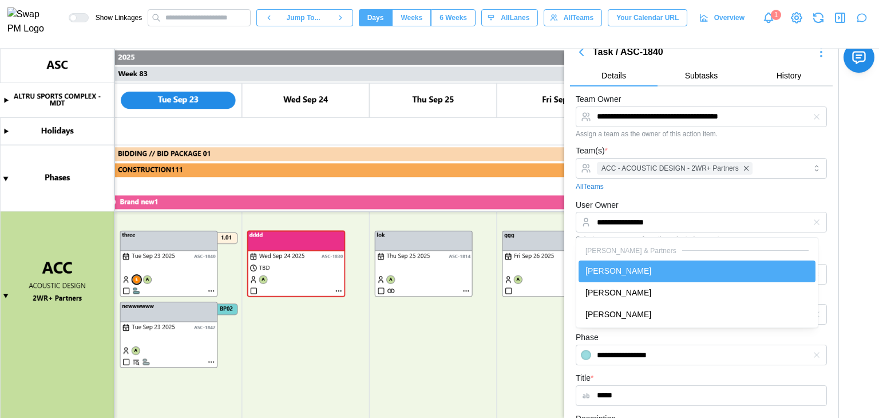
click at [669, 202] on div "**********" at bounding box center [701, 221] width 251 height 46
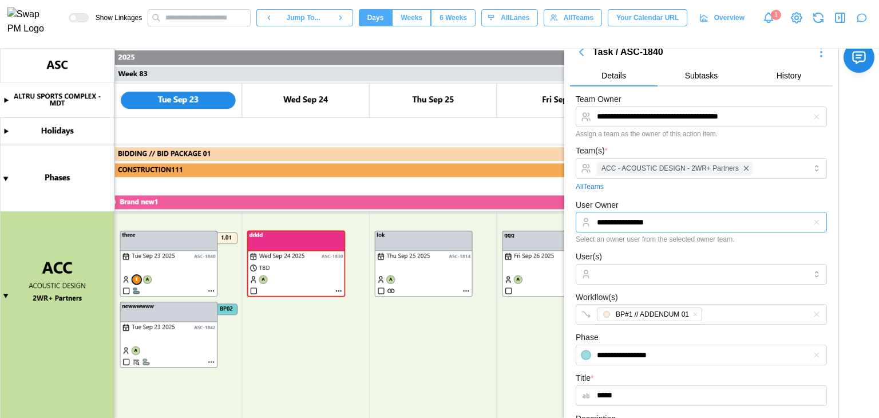
click at [694, 216] on input "**********" at bounding box center [701, 222] width 251 height 21
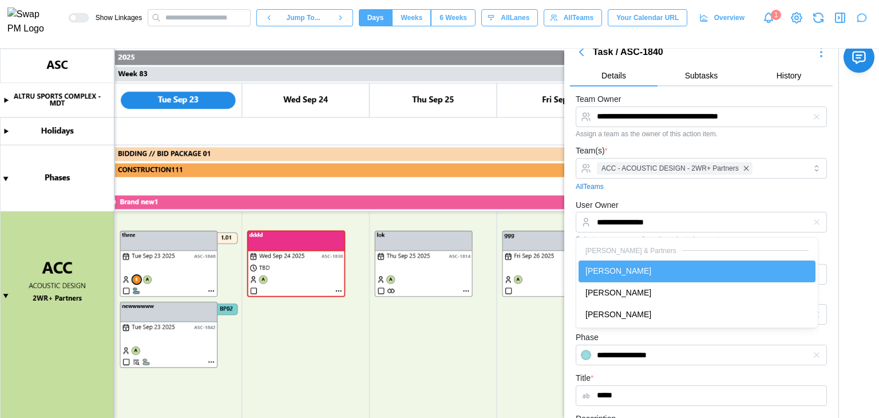
click at [685, 204] on div "**********" at bounding box center [701, 221] width 251 height 46
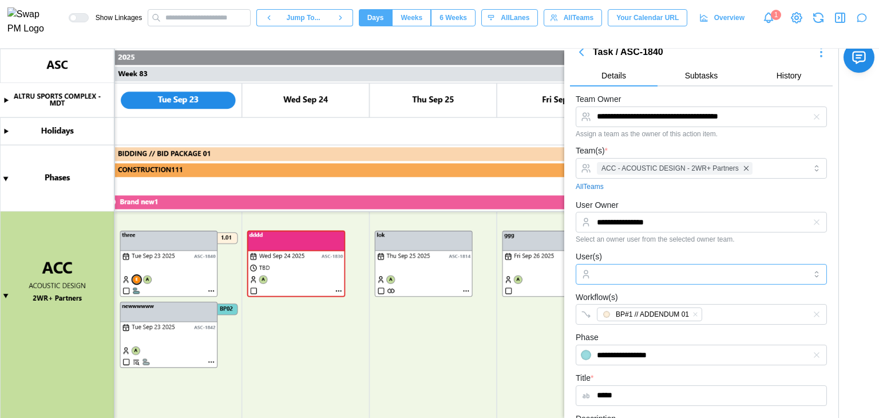
click at [639, 280] on div at bounding box center [700, 273] width 212 height 19
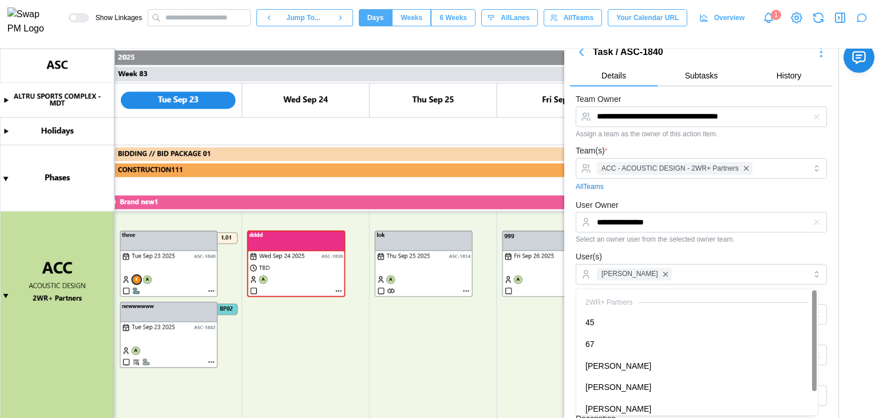
click at [677, 254] on div "User(s) [PERSON_NAME]" at bounding box center [701, 267] width 251 height 35
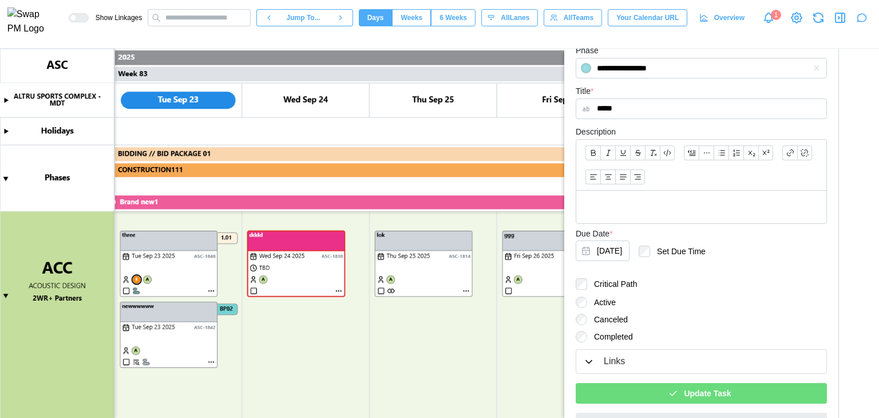
scroll to position [329, 0]
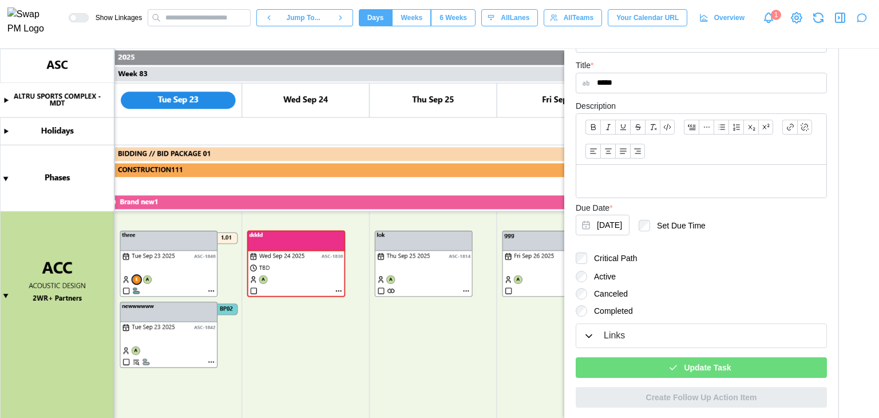
click at [702, 365] on span "Update Task" at bounding box center [707, 367] width 47 height 19
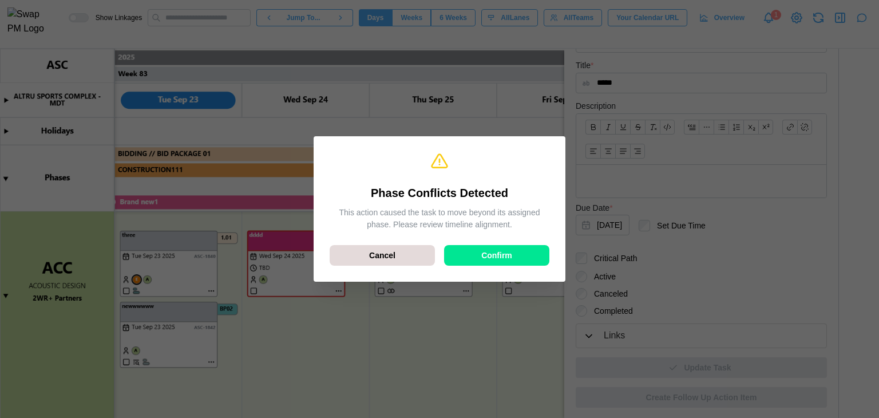
click at [492, 259] on span "Confirm" at bounding box center [496, 255] width 31 height 19
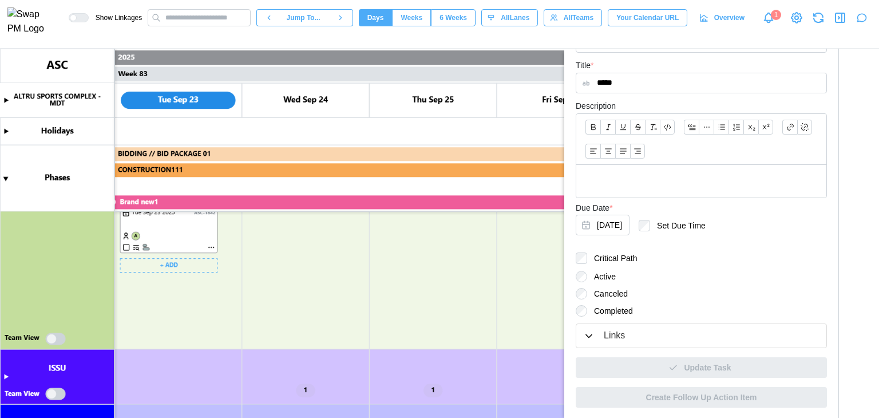
scroll to position [859, 0]
click at [53, 339] on canvas at bounding box center [439, 233] width 879 height 369
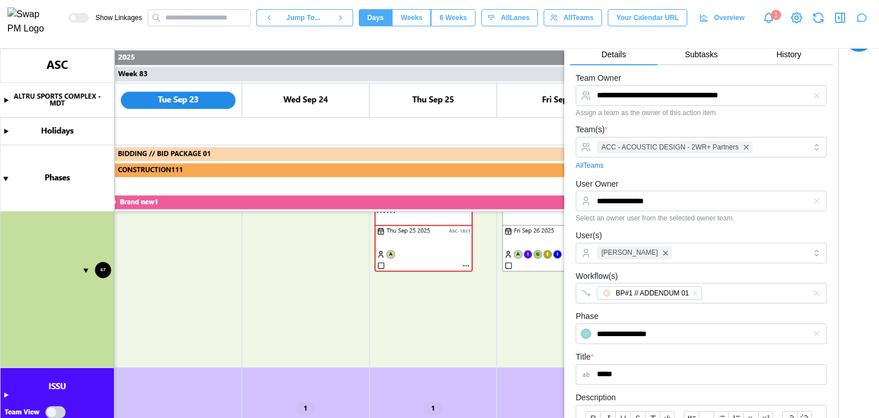
scroll to position [0, 0]
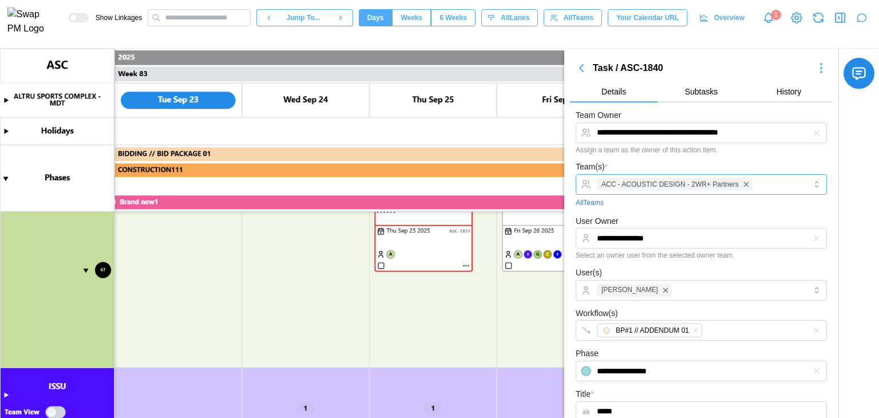
click at [758, 181] on div "ACC - ACOUSTIC DESIGN - 2WR+ Partners" at bounding box center [700, 184] width 212 height 19
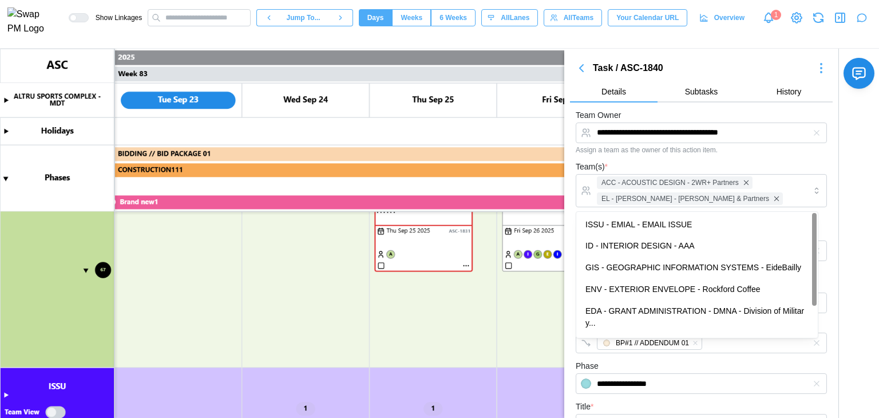
click at [770, 161] on div "Team(s) * ACC - ACOUSTIC DESIGN - 2WR+ Partners EL - [PERSON_NAME] - [PERSON_NA…" at bounding box center [701, 190] width 251 height 61
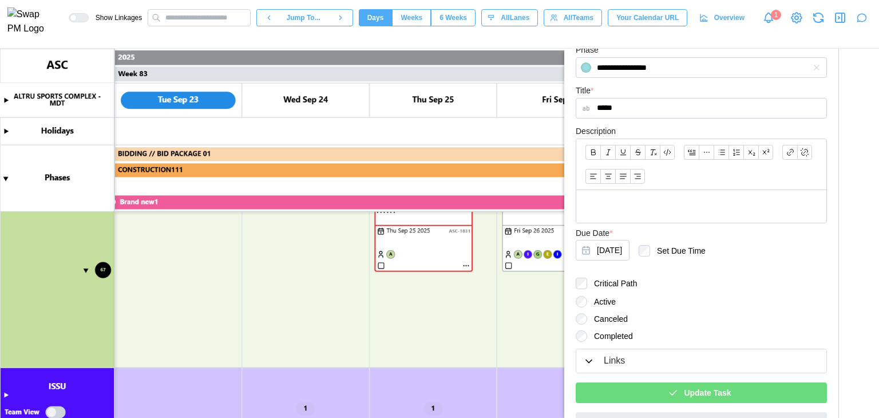
scroll to position [341, 0]
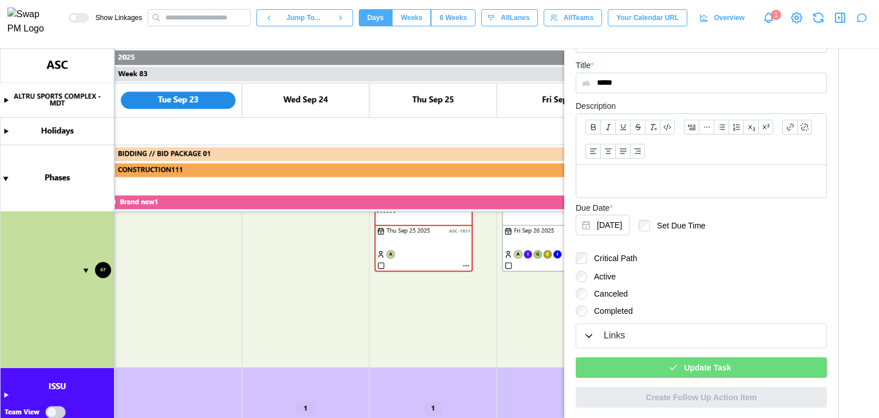
click at [653, 362] on div "Update Task" at bounding box center [699, 367] width 233 height 19
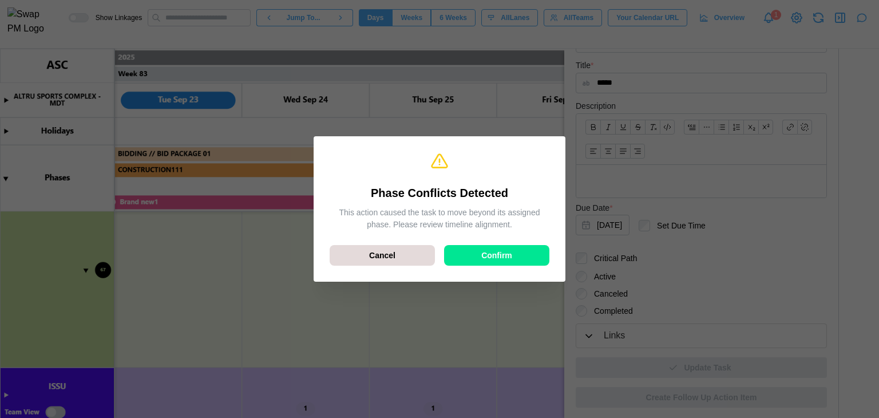
click at [505, 250] on span "Confirm" at bounding box center [496, 255] width 31 height 19
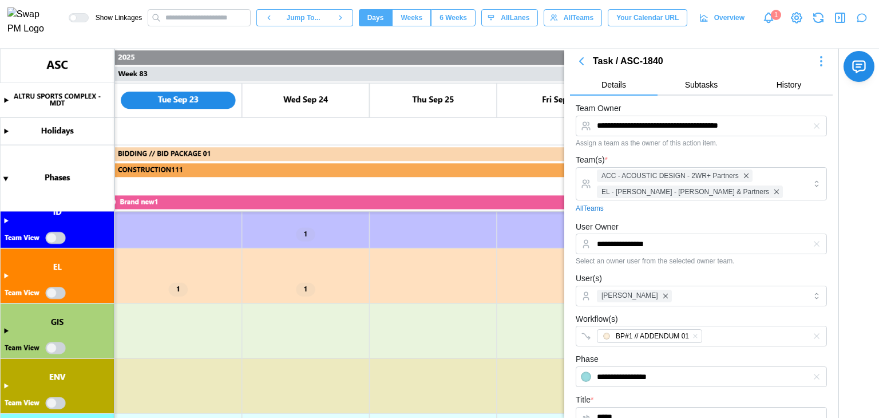
scroll to position [0, 0]
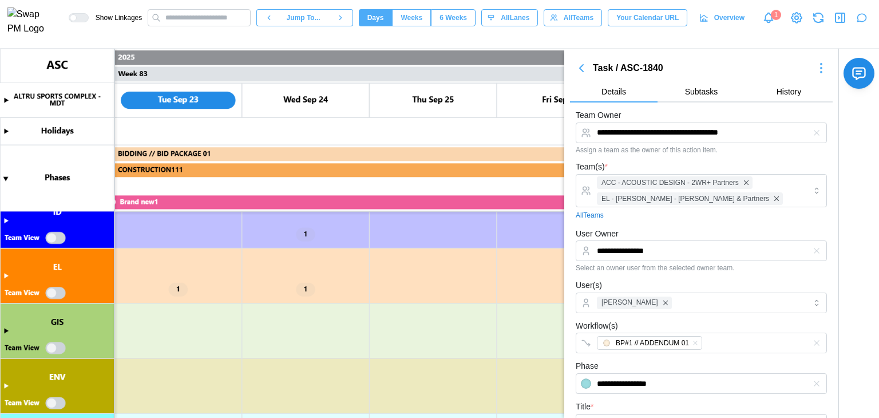
click at [5, 275] on canvas at bounding box center [439, 233] width 879 height 369
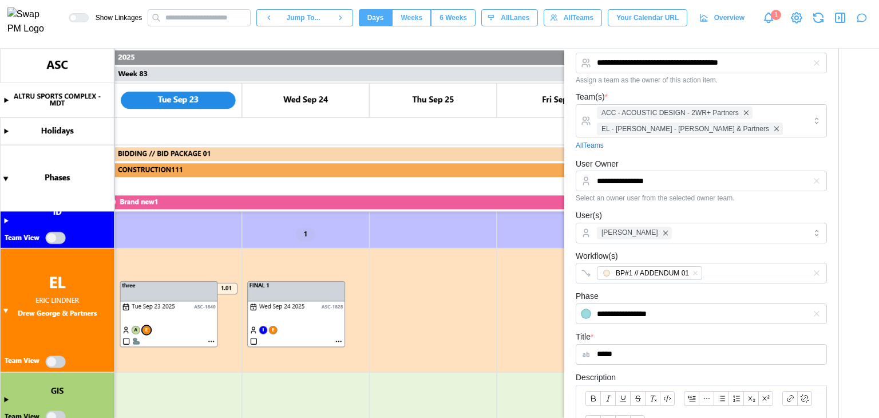
scroll to position [114, 0]
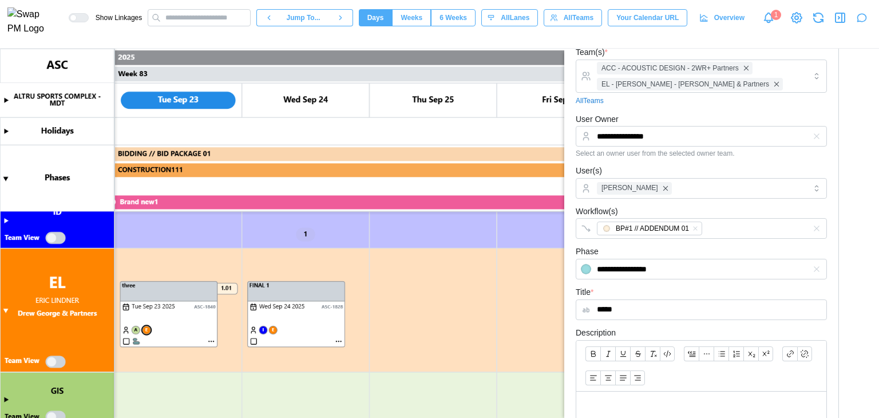
click at [57, 360] on canvas at bounding box center [439, 233] width 879 height 369
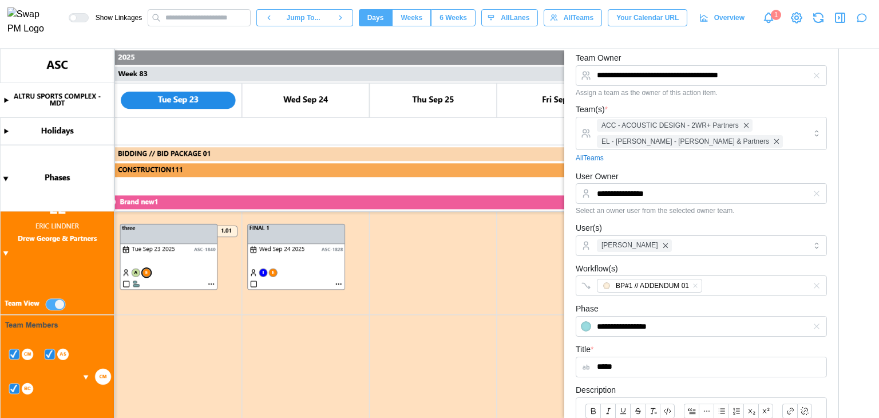
scroll to position [2404, 0]
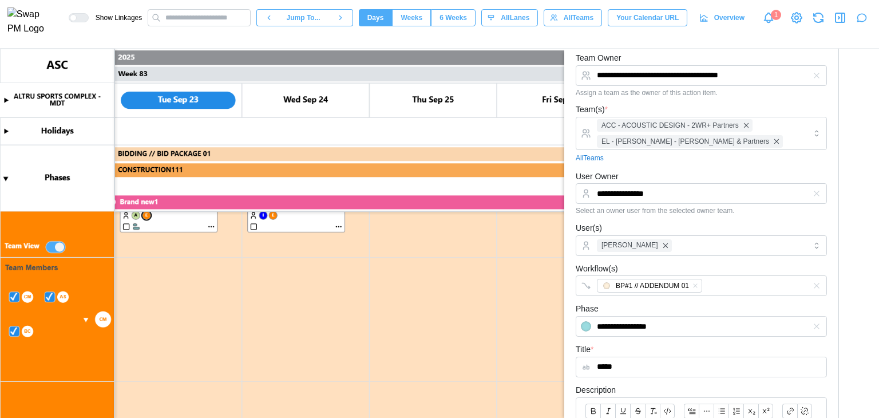
click at [105, 320] on canvas at bounding box center [439, 233] width 879 height 369
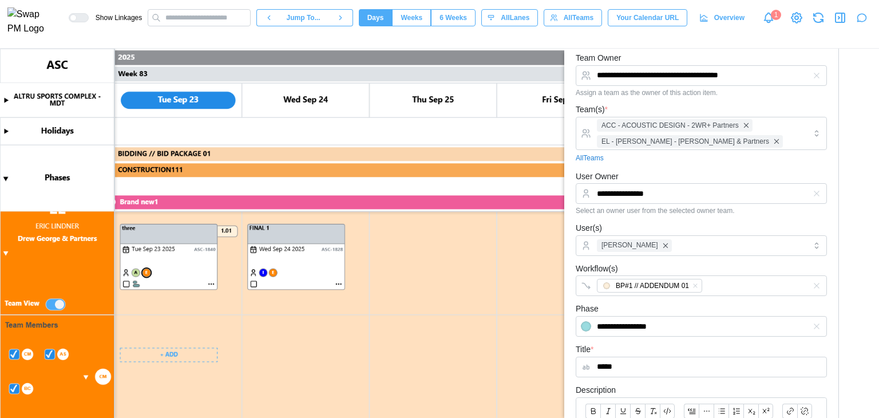
scroll to position [2347, 0]
click at [674, 197] on input "**********" at bounding box center [701, 193] width 251 height 21
drag, startPoint x: 673, startPoint y: 172, endPoint x: 665, endPoint y: 183, distance: 14.3
click at [673, 171] on div "**********" at bounding box center [701, 192] width 251 height 46
click at [706, 248] on div "[PERSON_NAME]" at bounding box center [700, 245] width 212 height 19
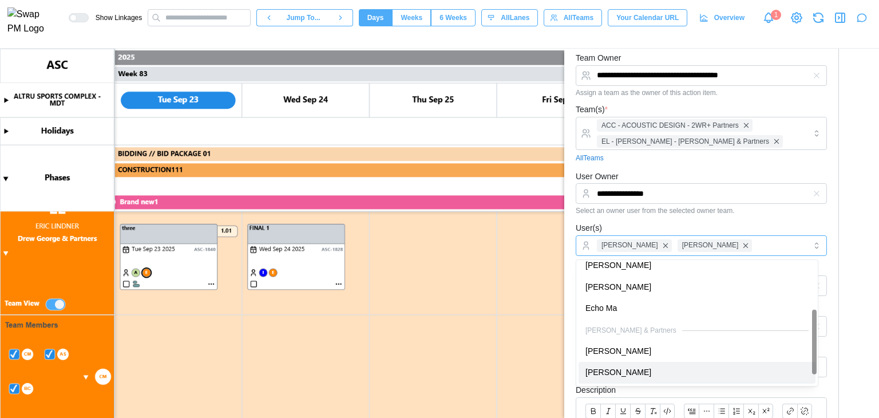
scroll to position [93, 0]
click at [672, 219] on form "**********" at bounding box center [701, 356] width 251 height 611
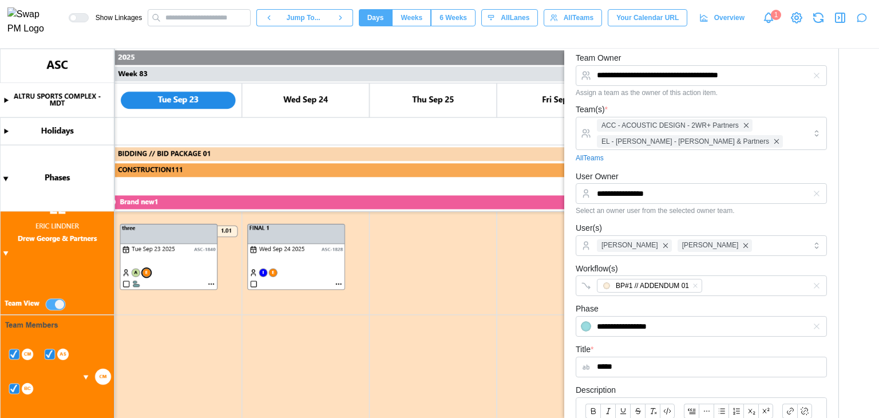
scroll to position [341, 0]
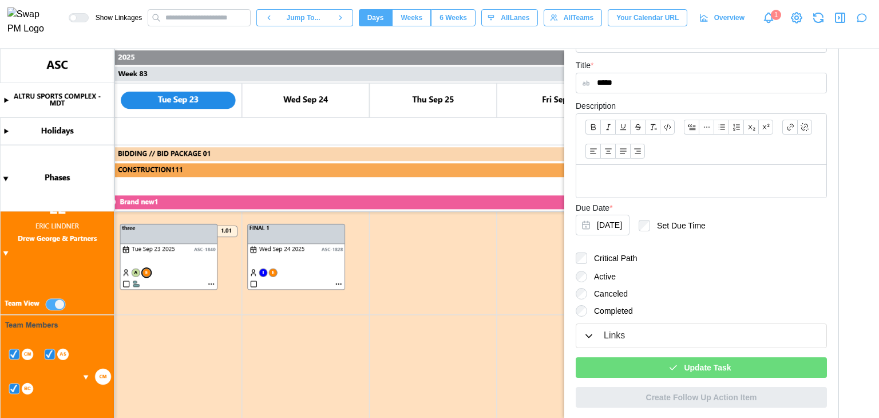
click at [718, 370] on span "Update Task" at bounding box center [707, 367] width 47 height 19
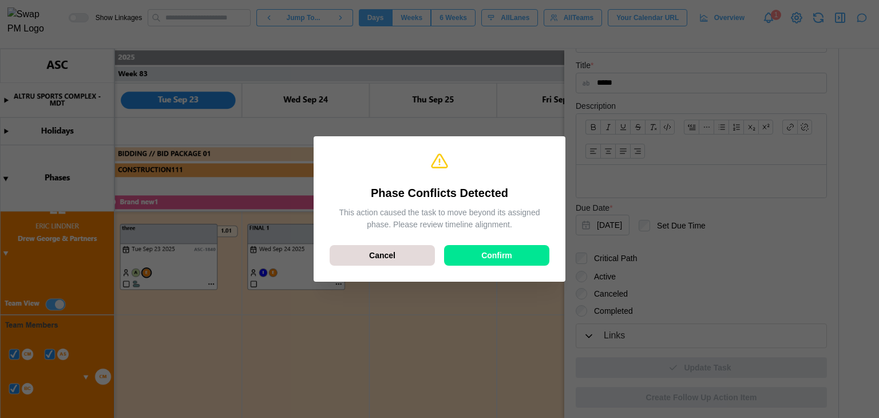
click at [501, 248] on span "Confirm" at bounding box center [496, 255] width 31 height 19
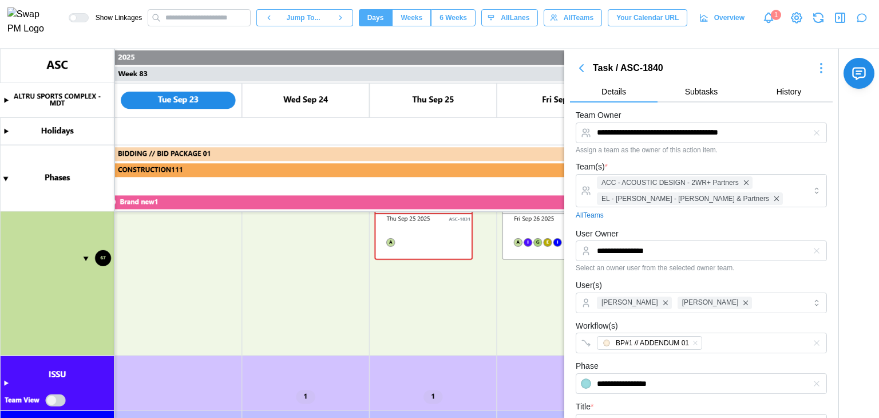
scroll to position [2001, 0]
type textarea "*"
